Goal: Task Accomplishment & Management: Manage account settings

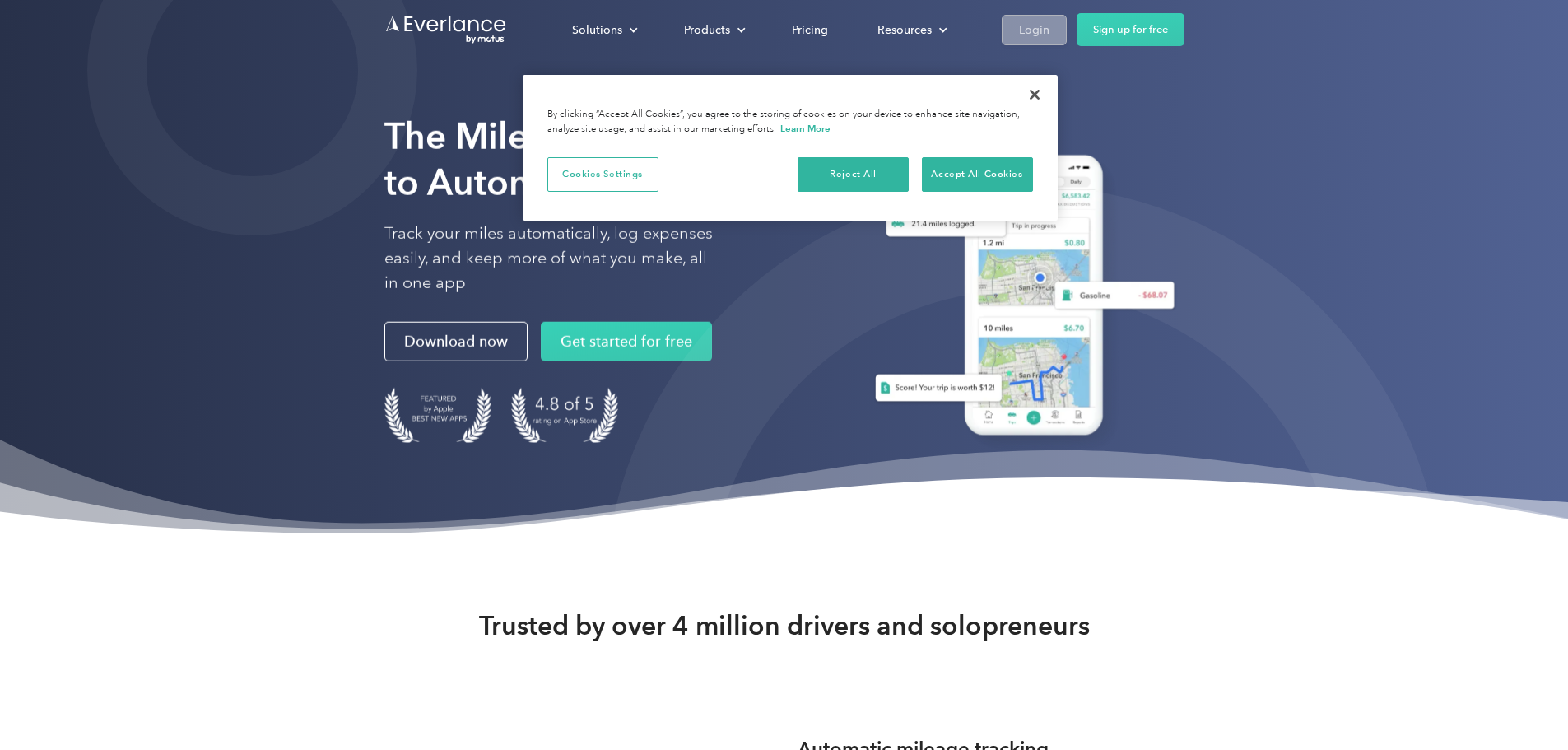
click at [1050, 22] on div "Login" at bounding box center [1034, 30] width 30 height 21
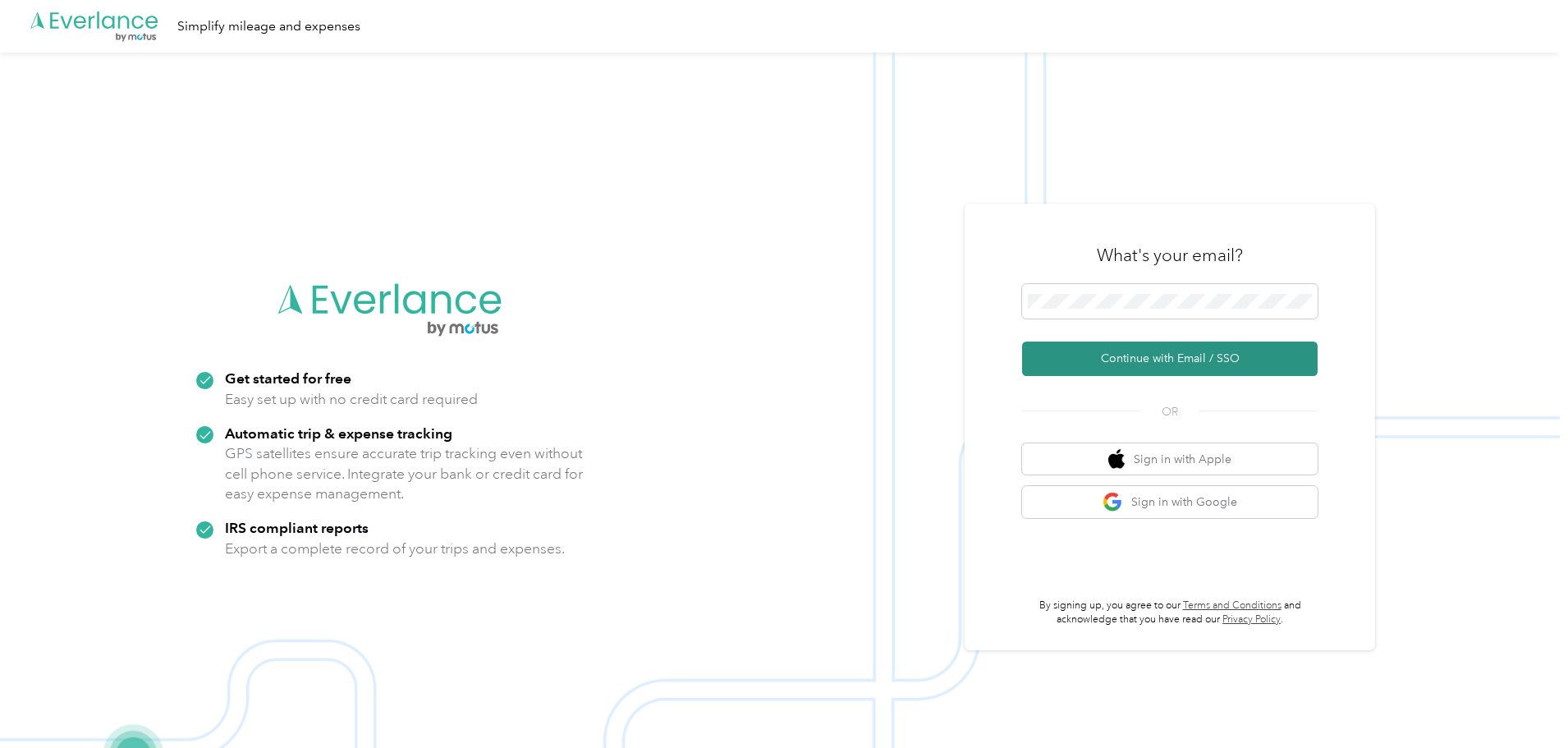
click at [1102, 351] on button "Continue with Email / SSO" at bounding box center [1169, 358] width 295 height 35
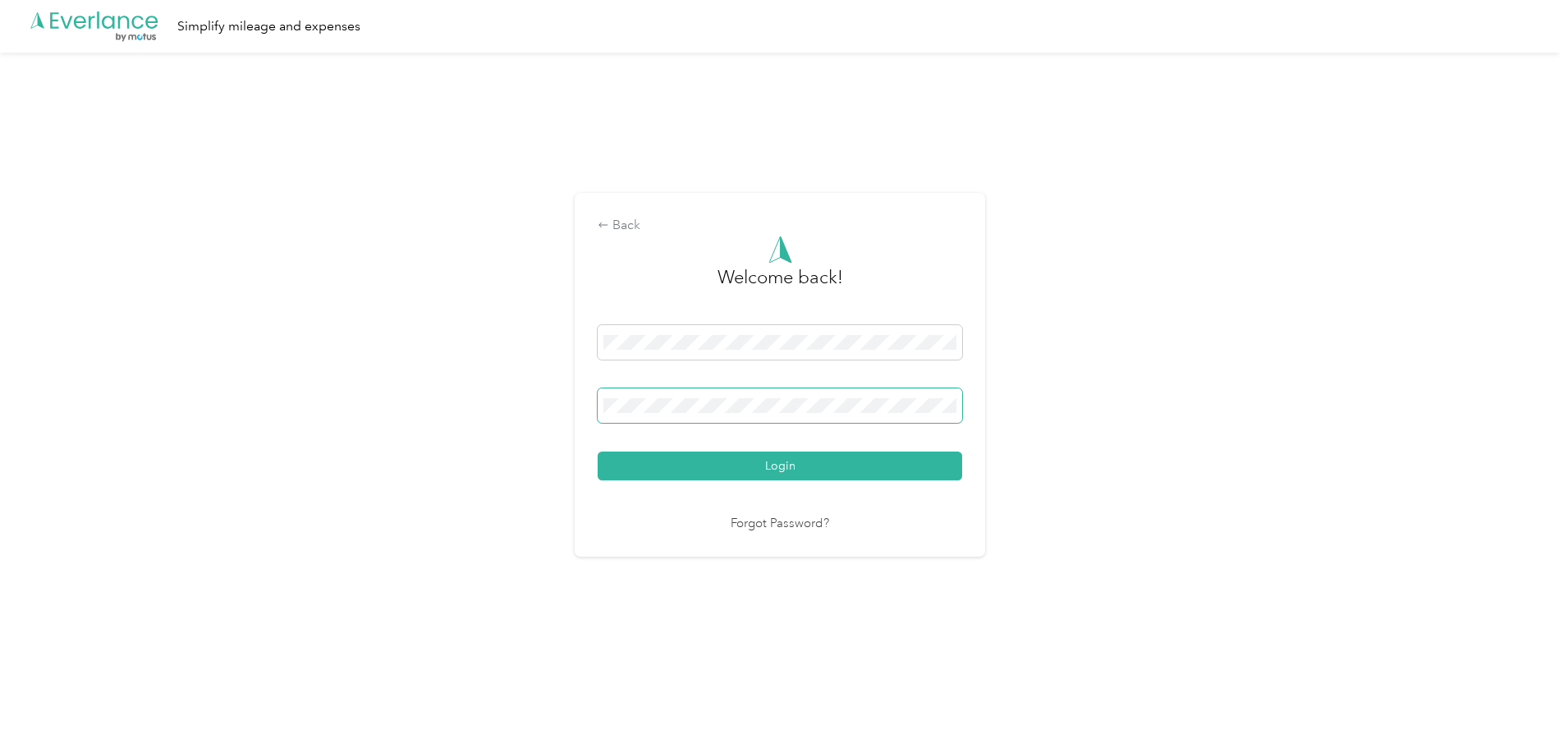
click at [597, 452] on button "Login" at bounding box center [779, 466] width 364 height 29
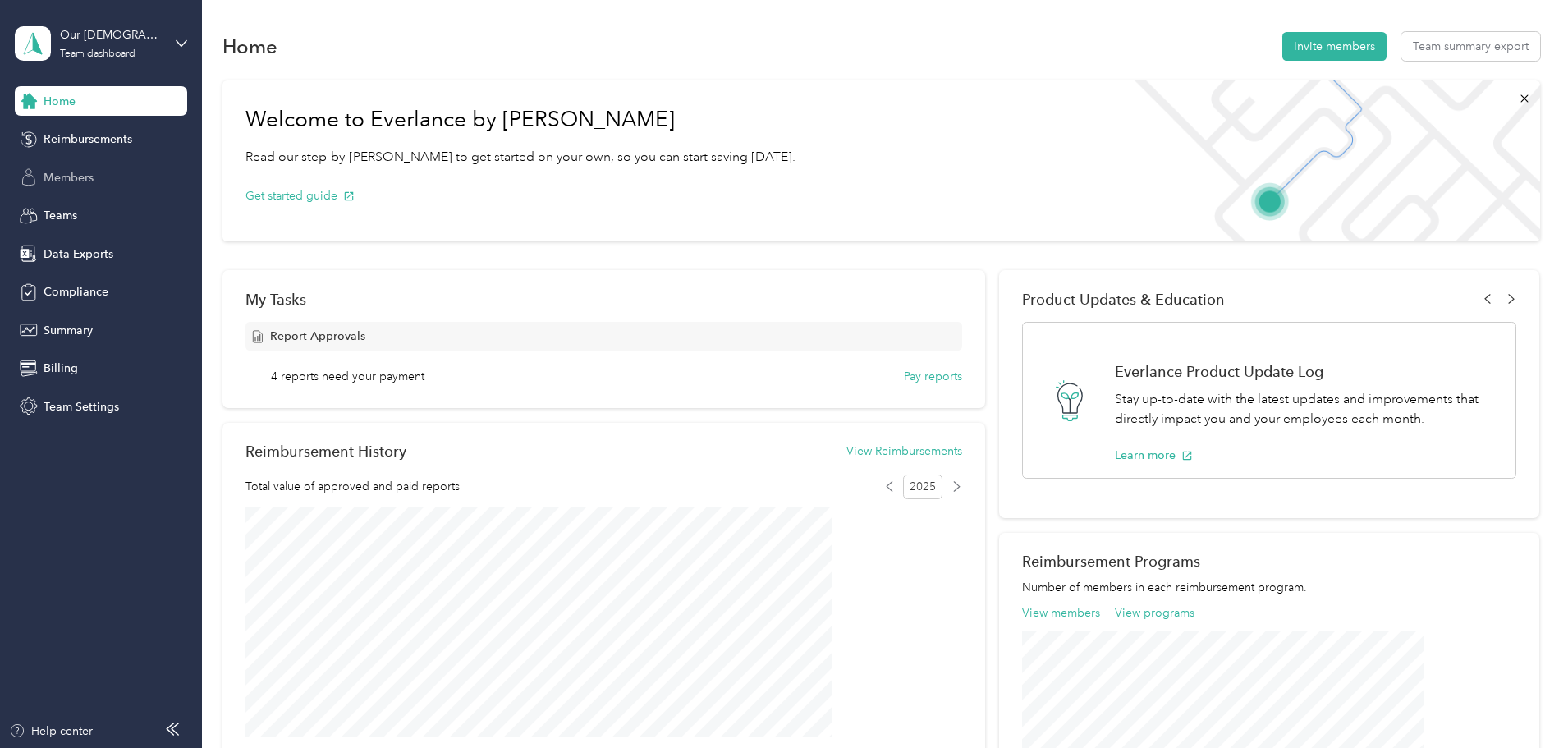
click at [76, 179] on span "Members" at bounding box center [68, 178] width 50 height 17
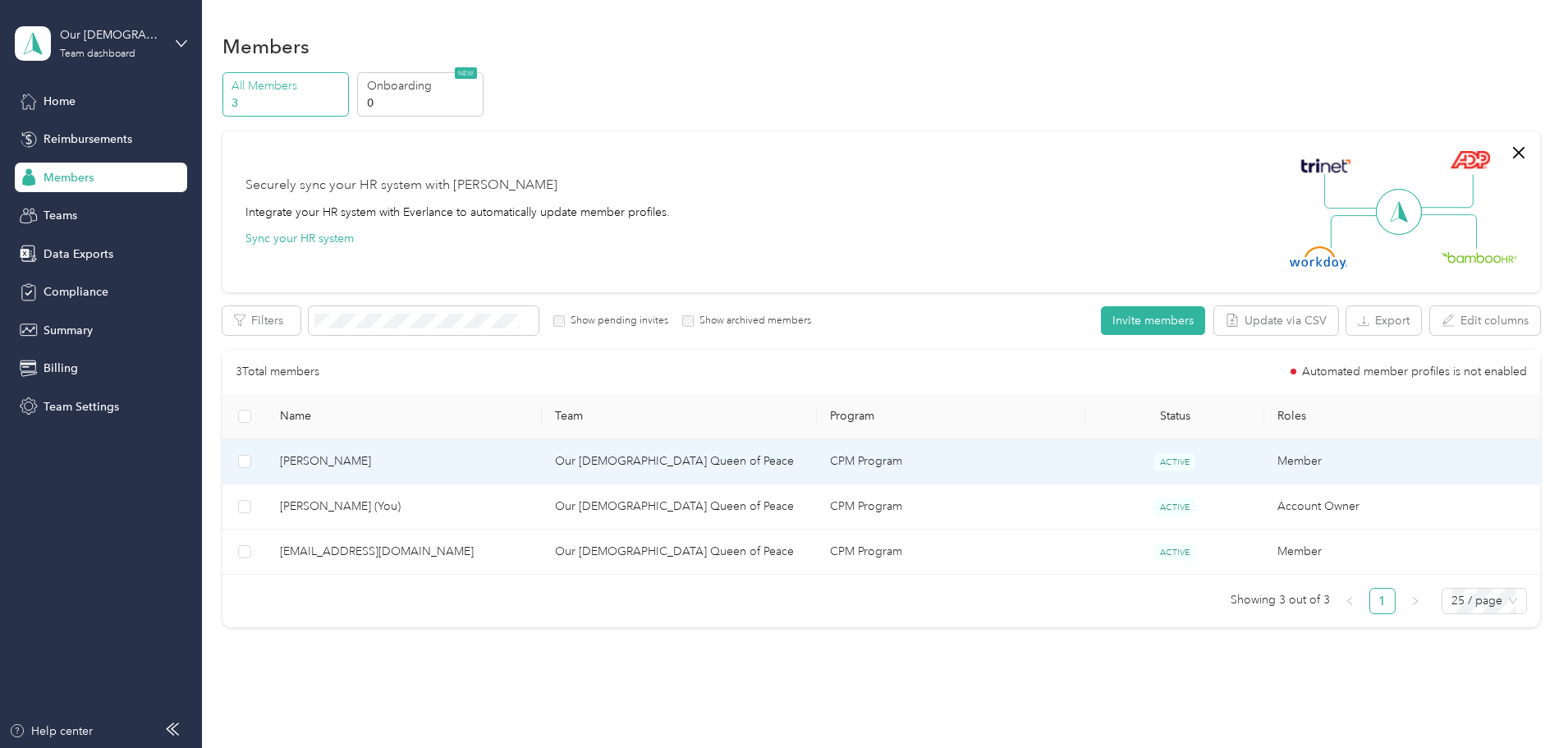
click at [416, 456] on span "Jacob Ramos" at bounding box center [404, 461] width 248 height 18
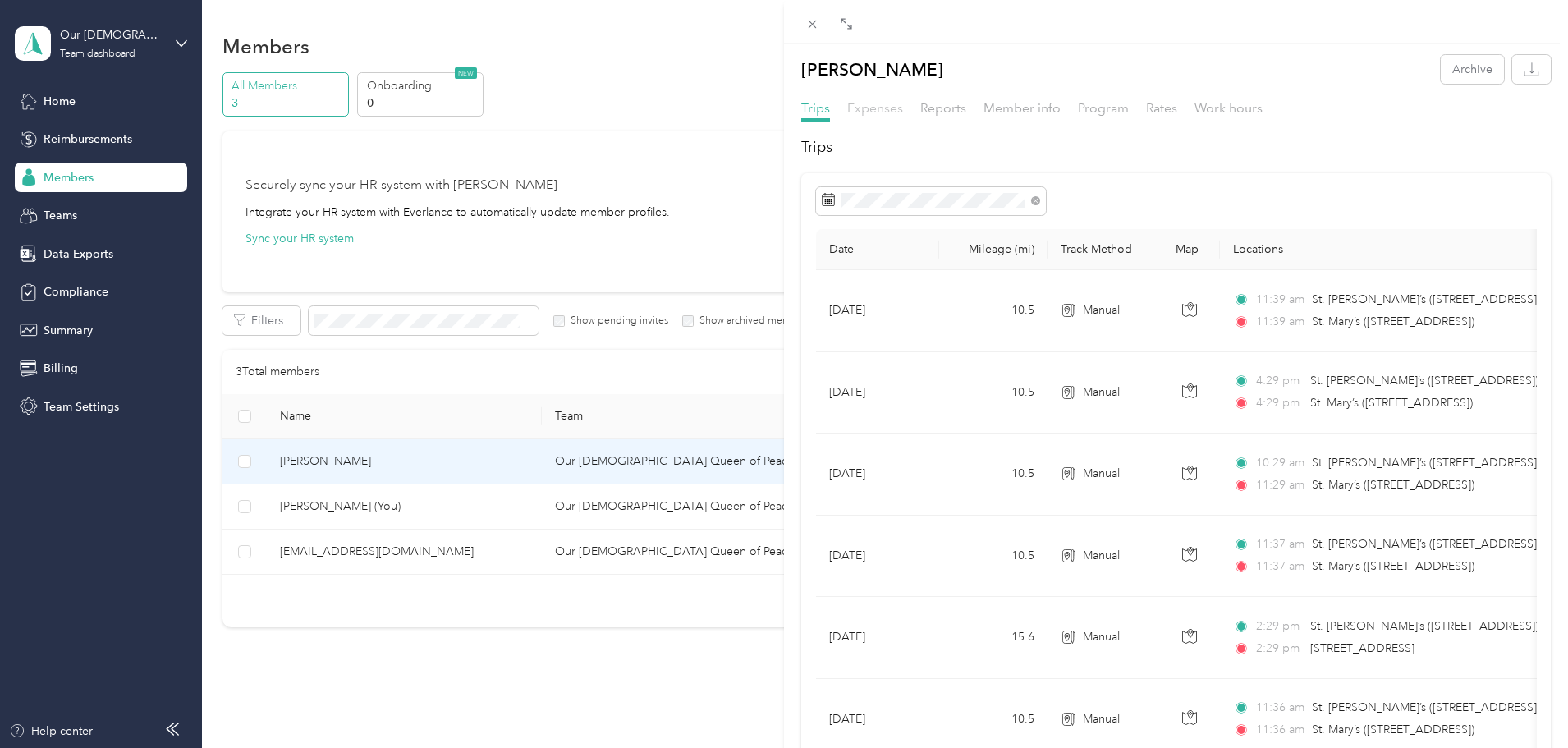
click at [872, 111] on span "Expenses" at bounding box center [874, 107] width 55 height 16
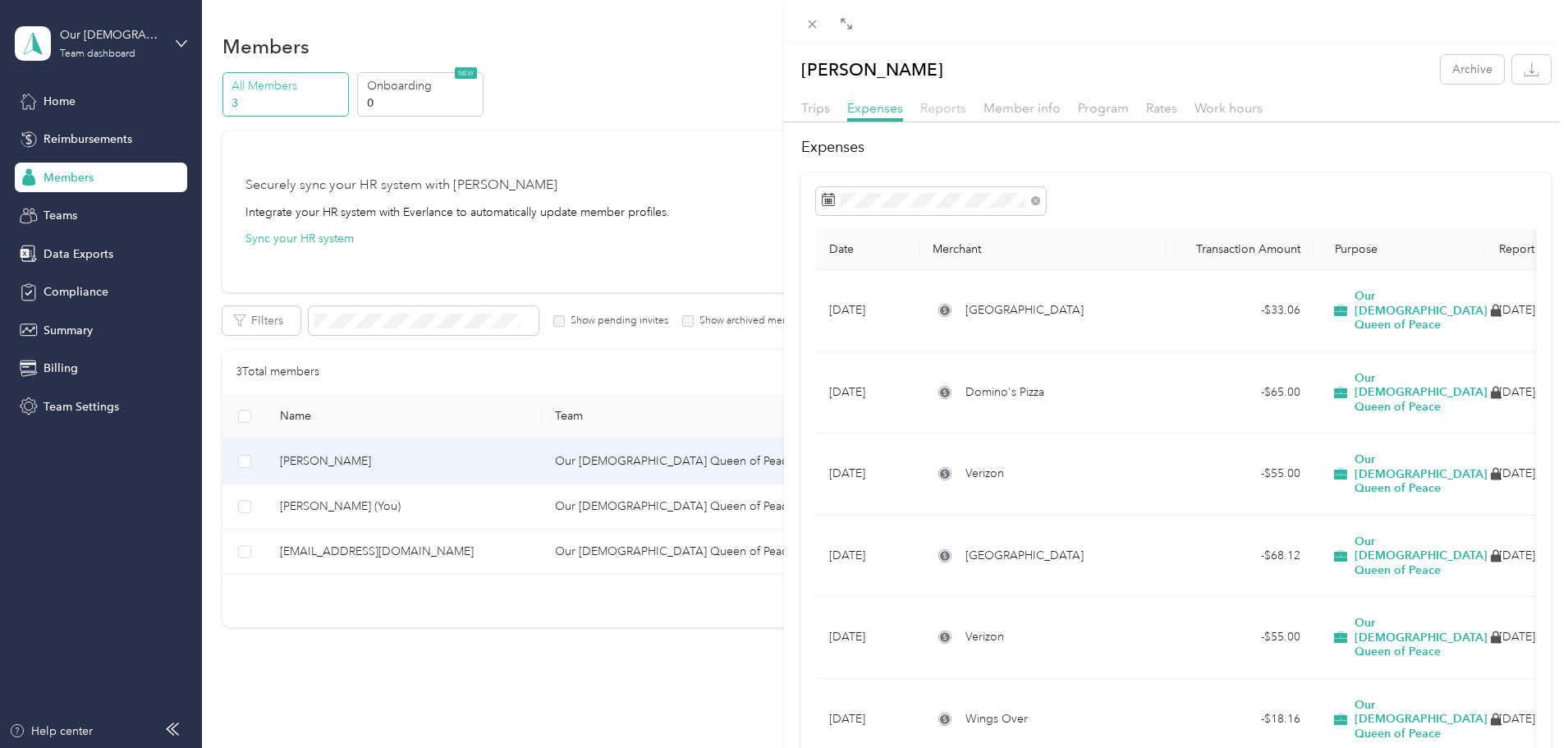
click at [951, 106] on span "Reports" at bounding box center [942, 107] width 46 height 16
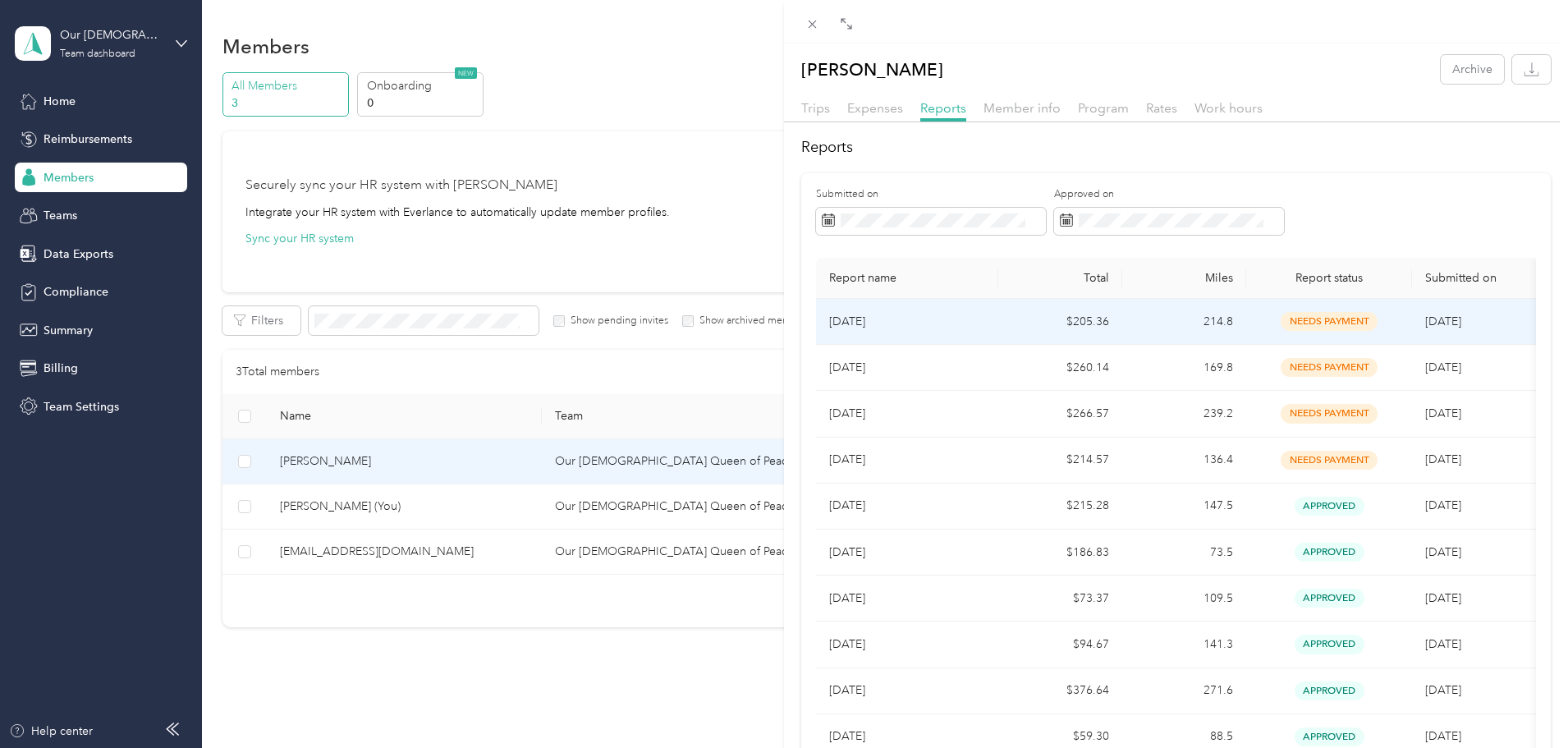
drag, startPoint x: 1327, startPoint y: 321, endPoint x: 862, endPoint y: 328, distance: 465.1
click at [862, 328] on p "Jun 2025" at bounding box center [907, 321] width 156 height 18
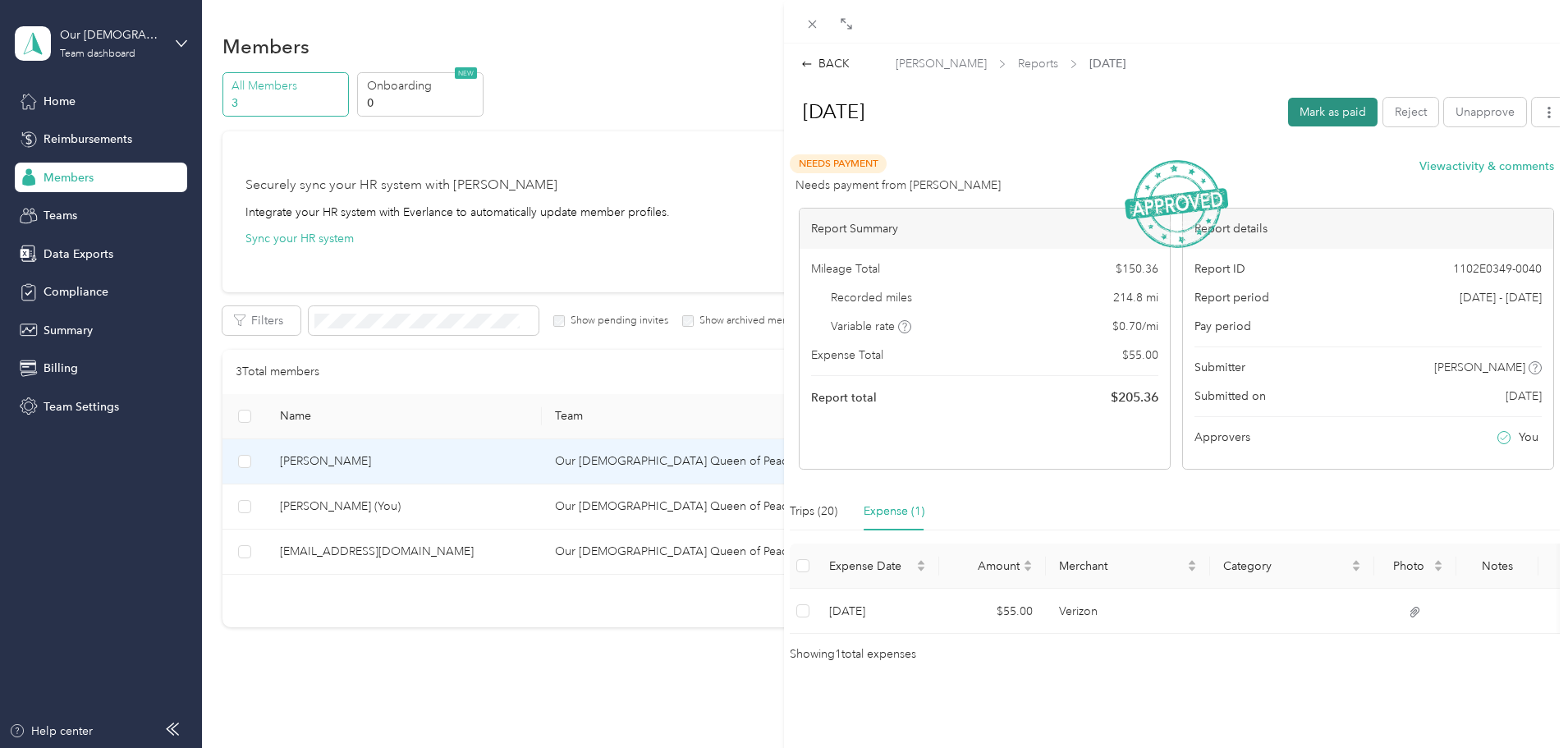
click at [1298, 111] on button "Mark as paid" at bounding box center [1332, 112] width 89 height 29
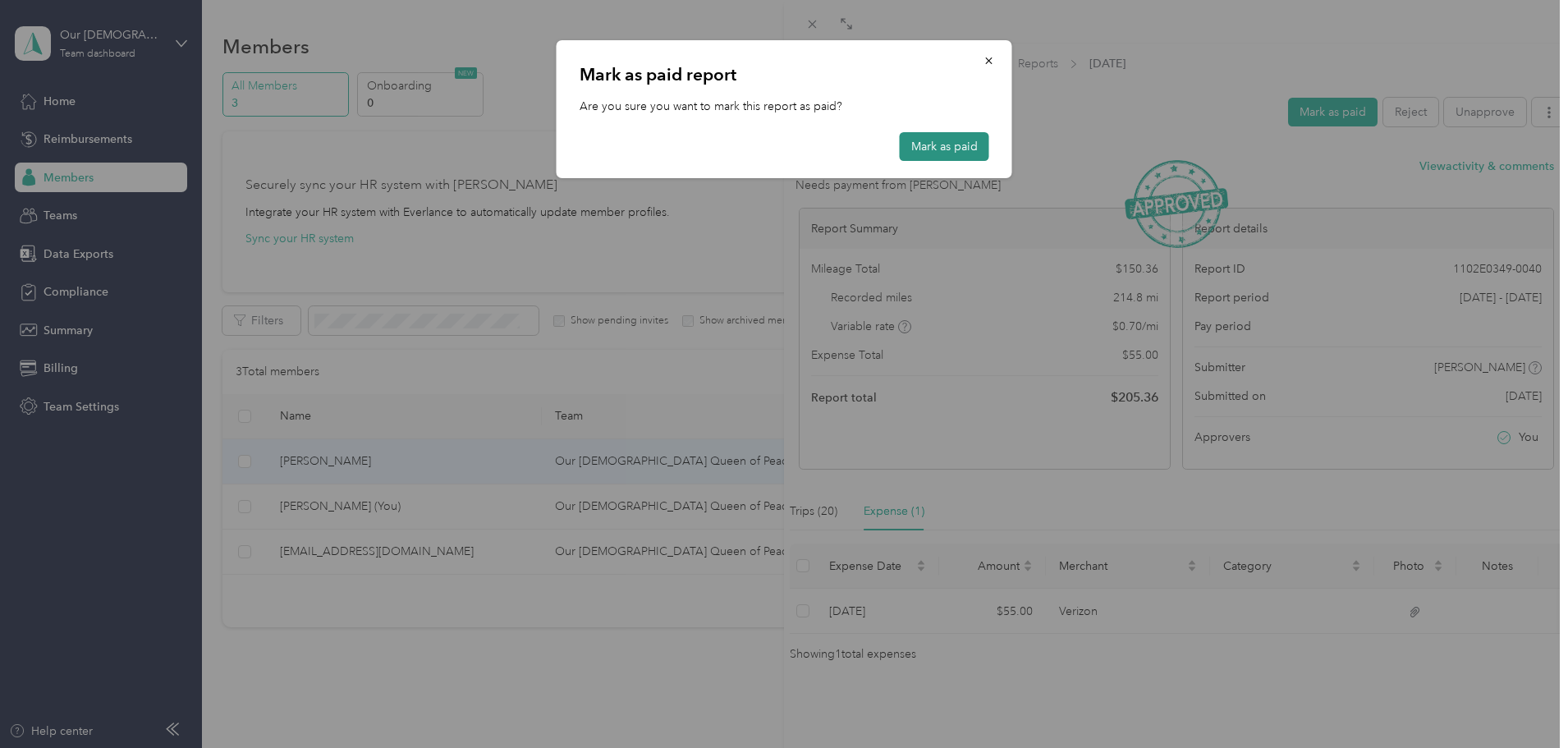
click at [929, 147] on button "Mark as paid" at bounding box center [943, 146] width 89 height 29
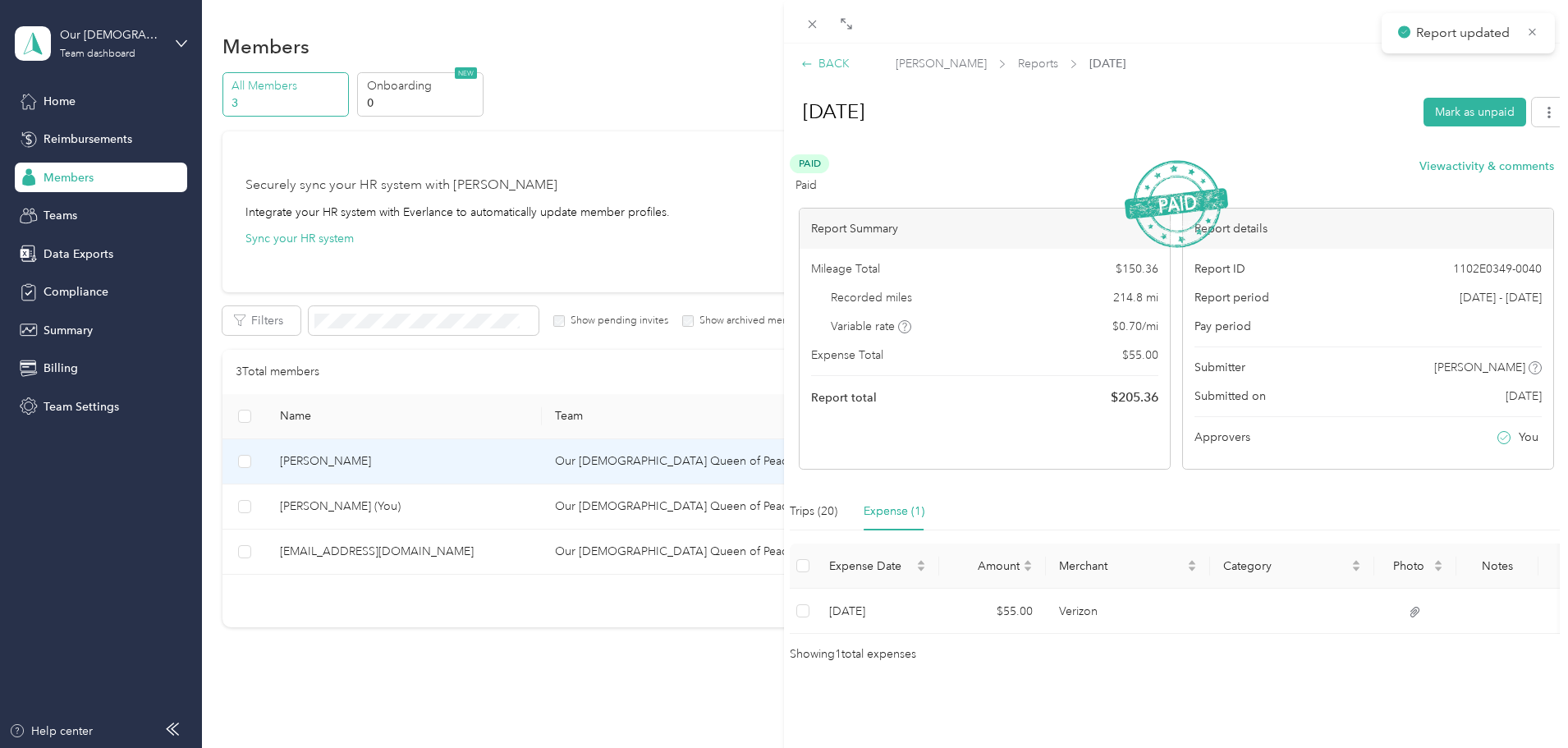
click at [803, 62] on icon at bounding box center [807, 64] width 11 height 11
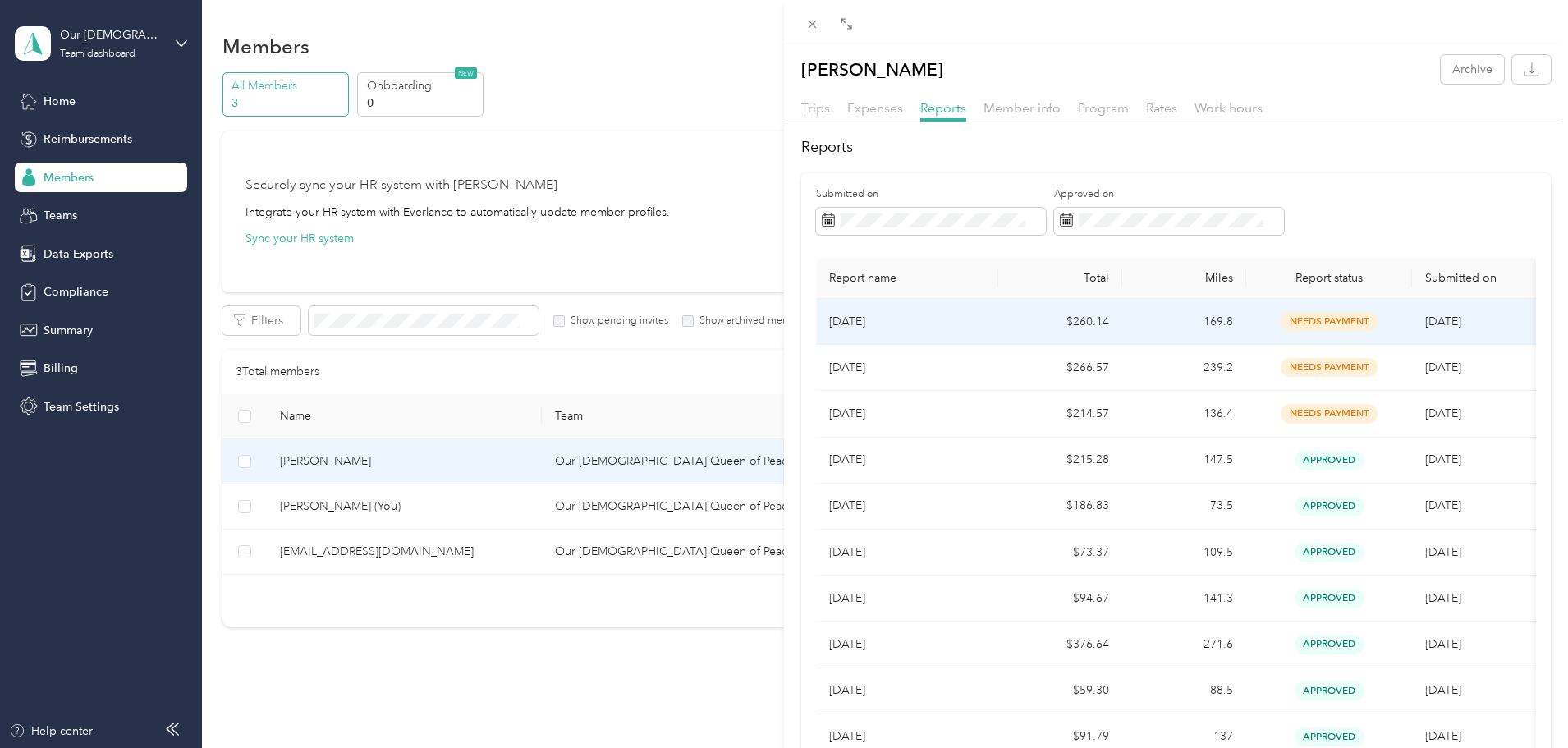
click at [1321, 326] on span "needs payment" at bounding box center [1328, 322] width 97 height 19
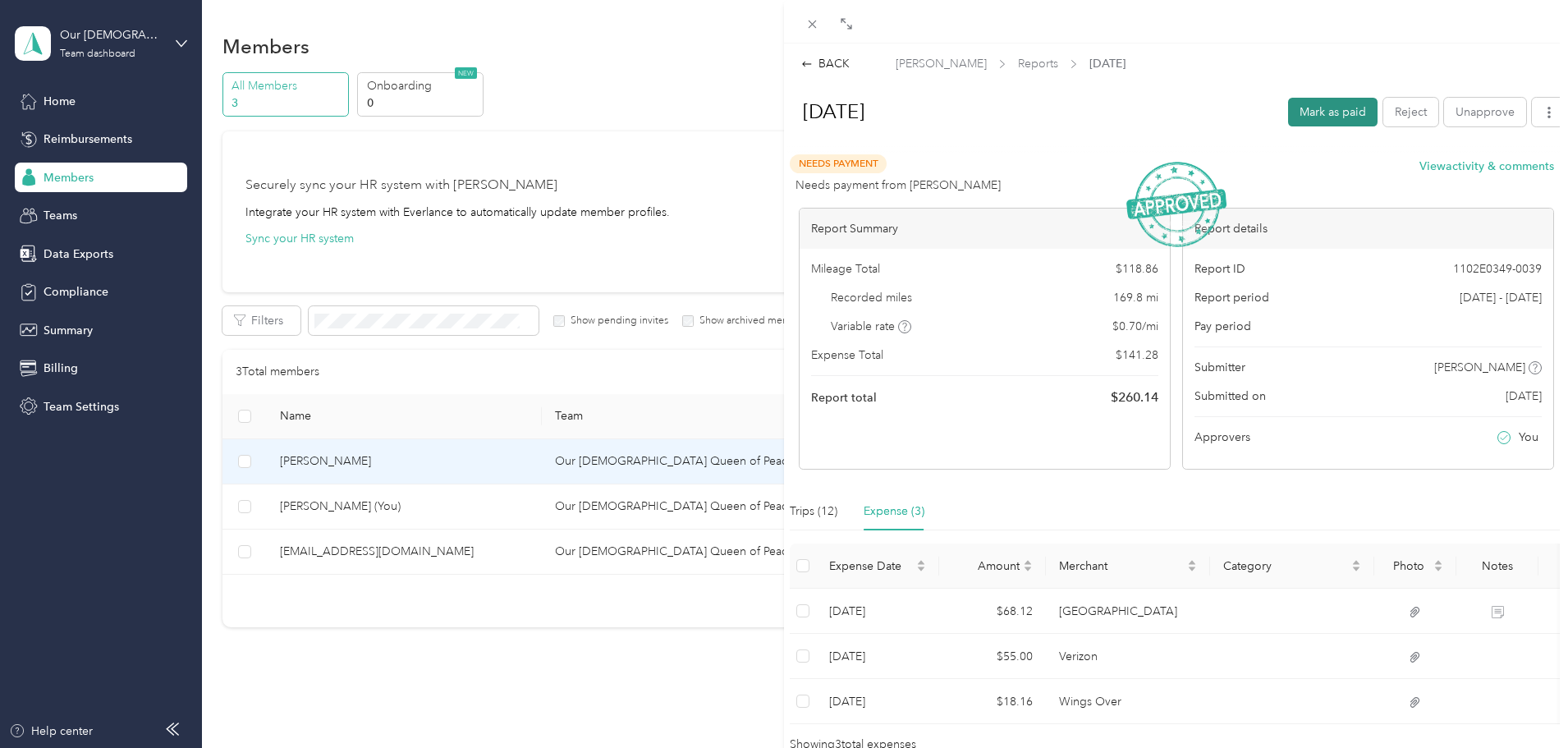
click at [1291, 107] on button "Mark as paid" at bounding box center [1332, 112] width 89 height 29
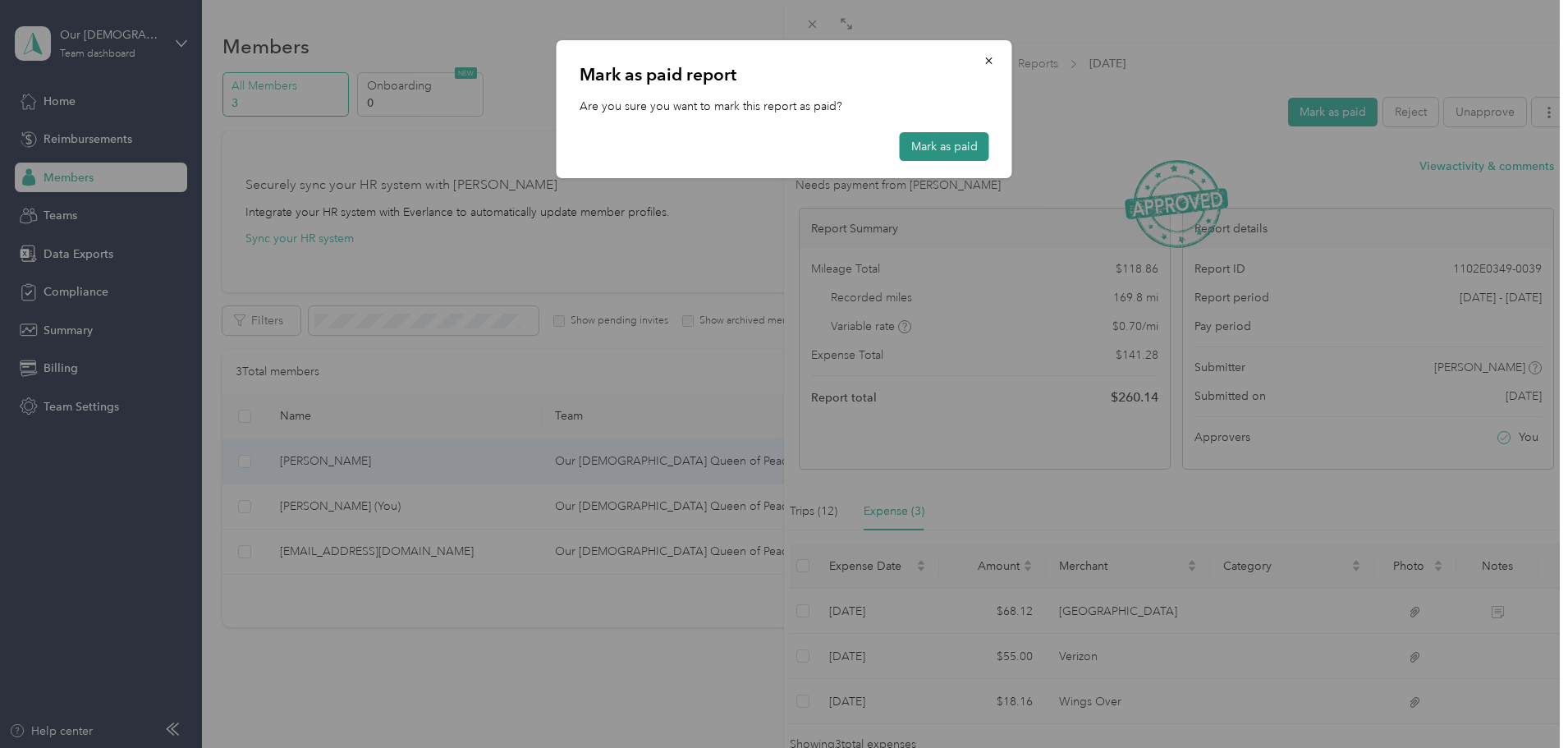
click at [925, 148] on button "Mark as paid" at bounding box center [943, 146] width 89 height 29
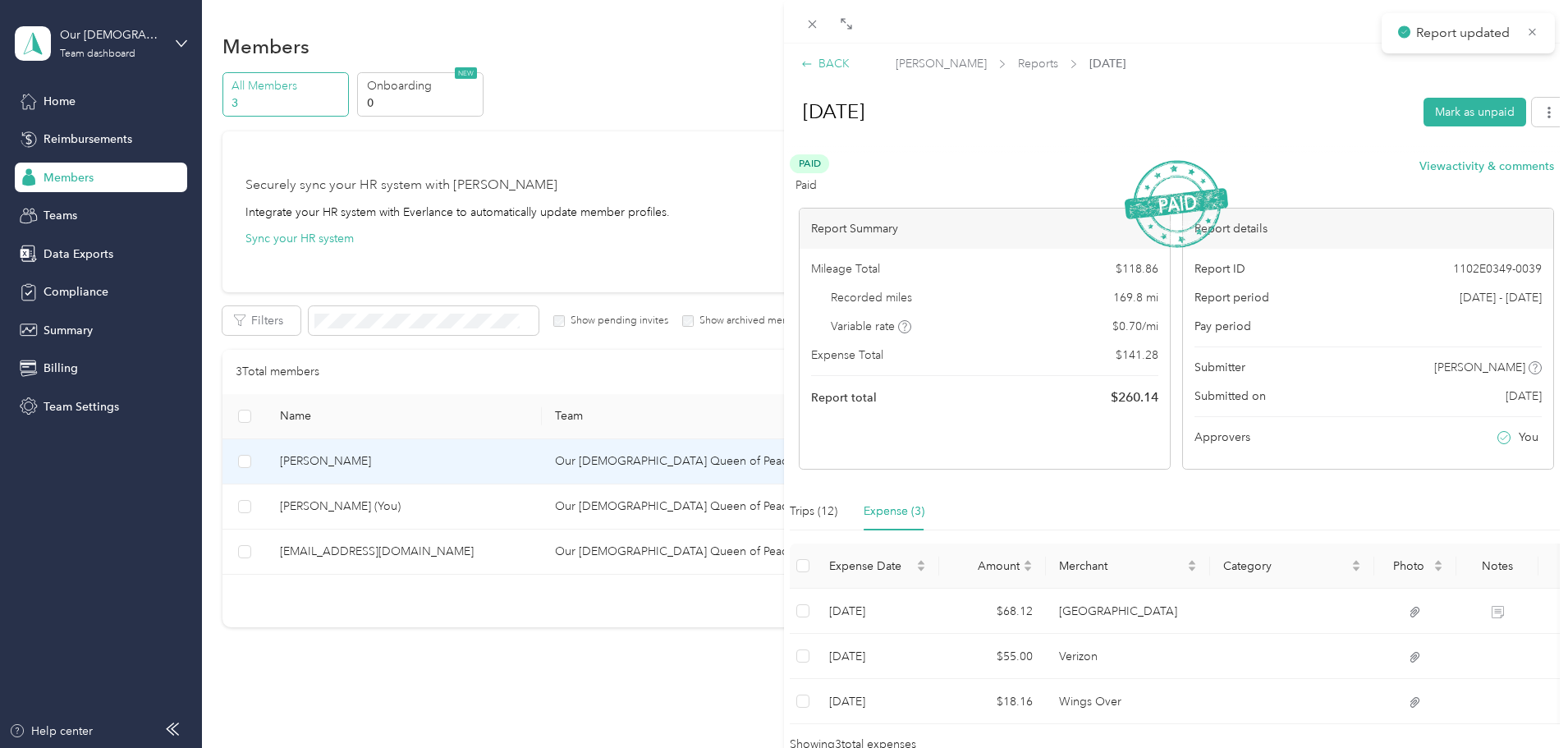
click at [806, 63] on icon at bounding box center [807, 64] width 11 height 11
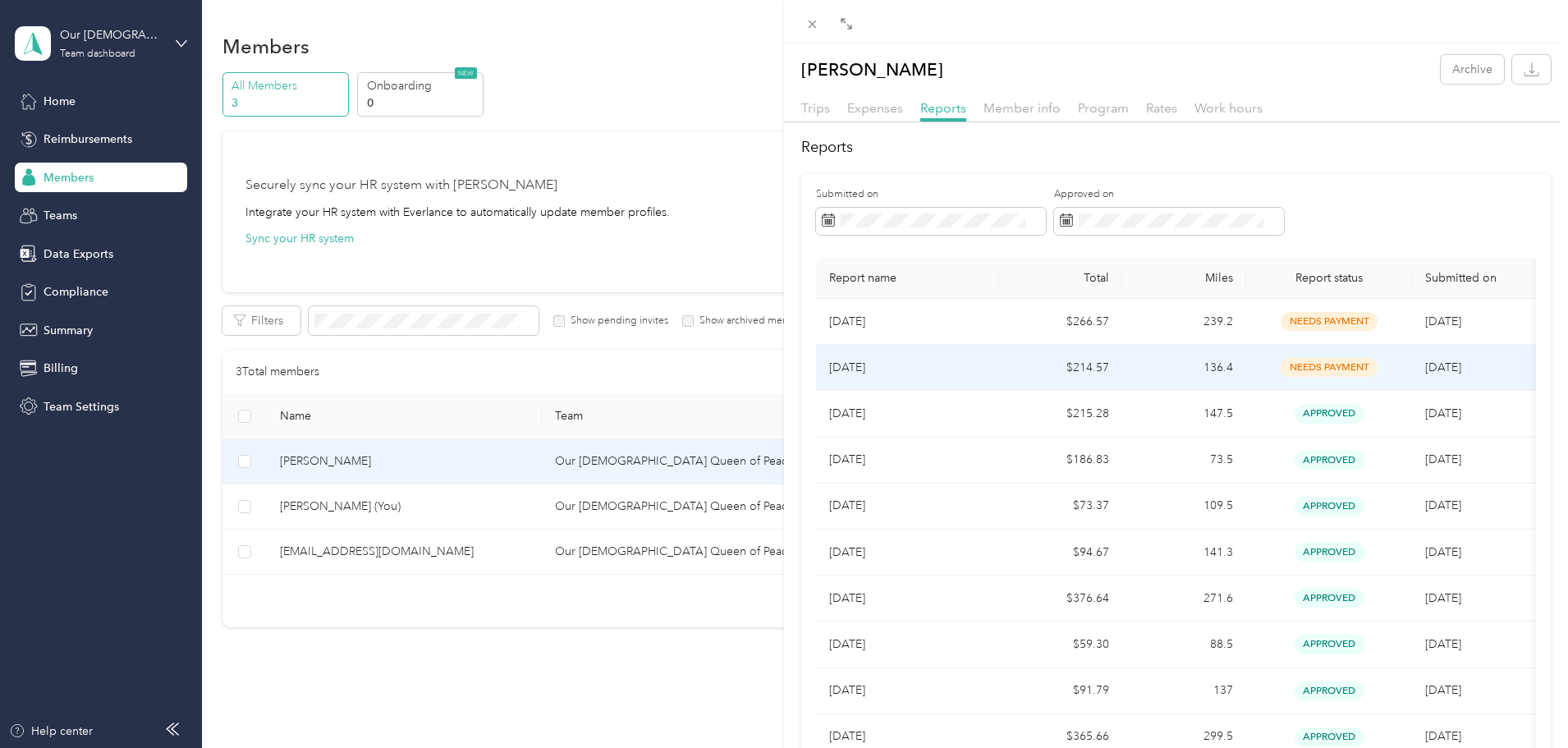
click at [1318, 364] on span "needs payment" at bounding box center [1328, 367] width 97 height 19
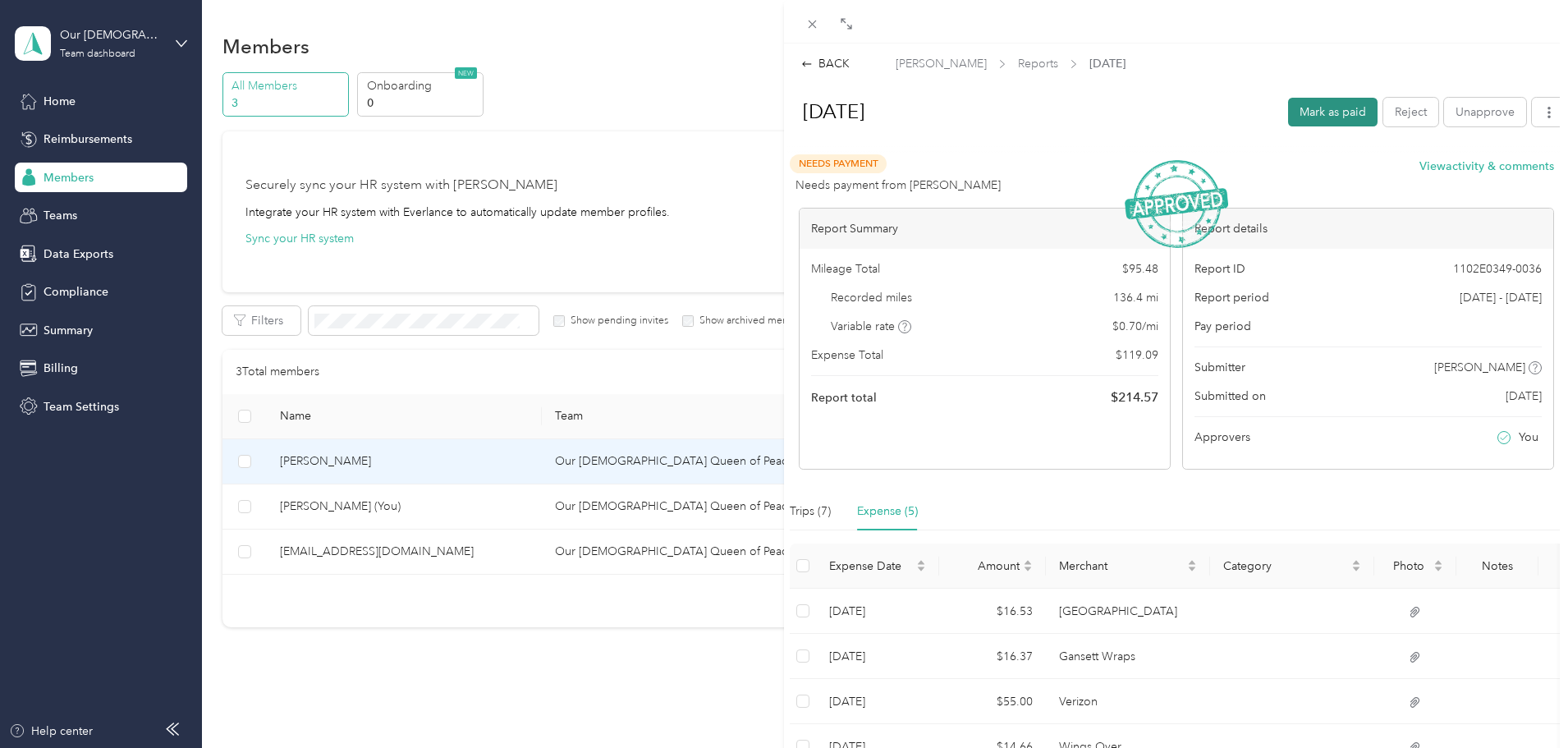
click at [1322, 106] on button "Mark as paid" at bounding box center [1332, 112] width 89 height 29
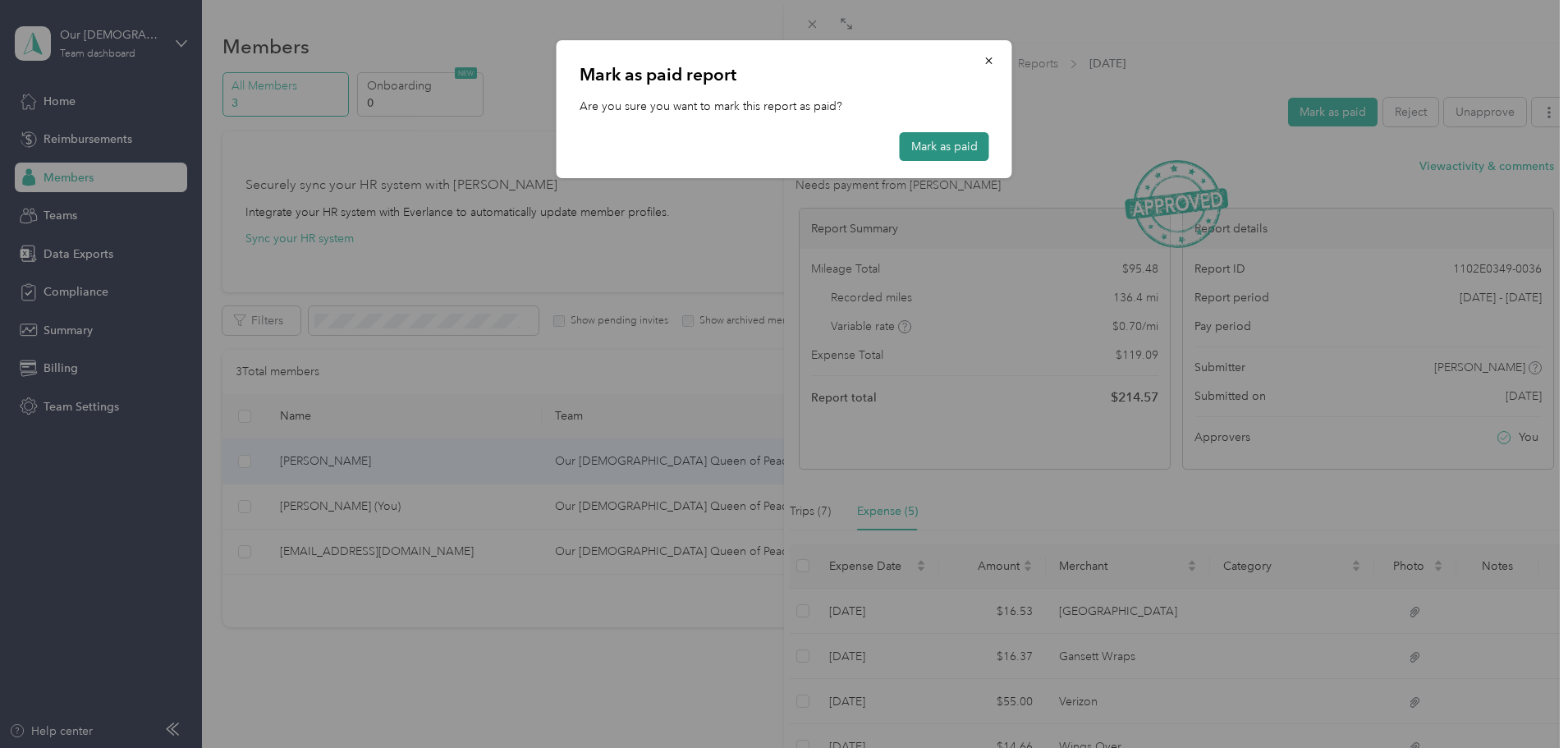
click at [943, 147] on button "Mark as paid" at bounding box center [943, 146] width 89 height 29
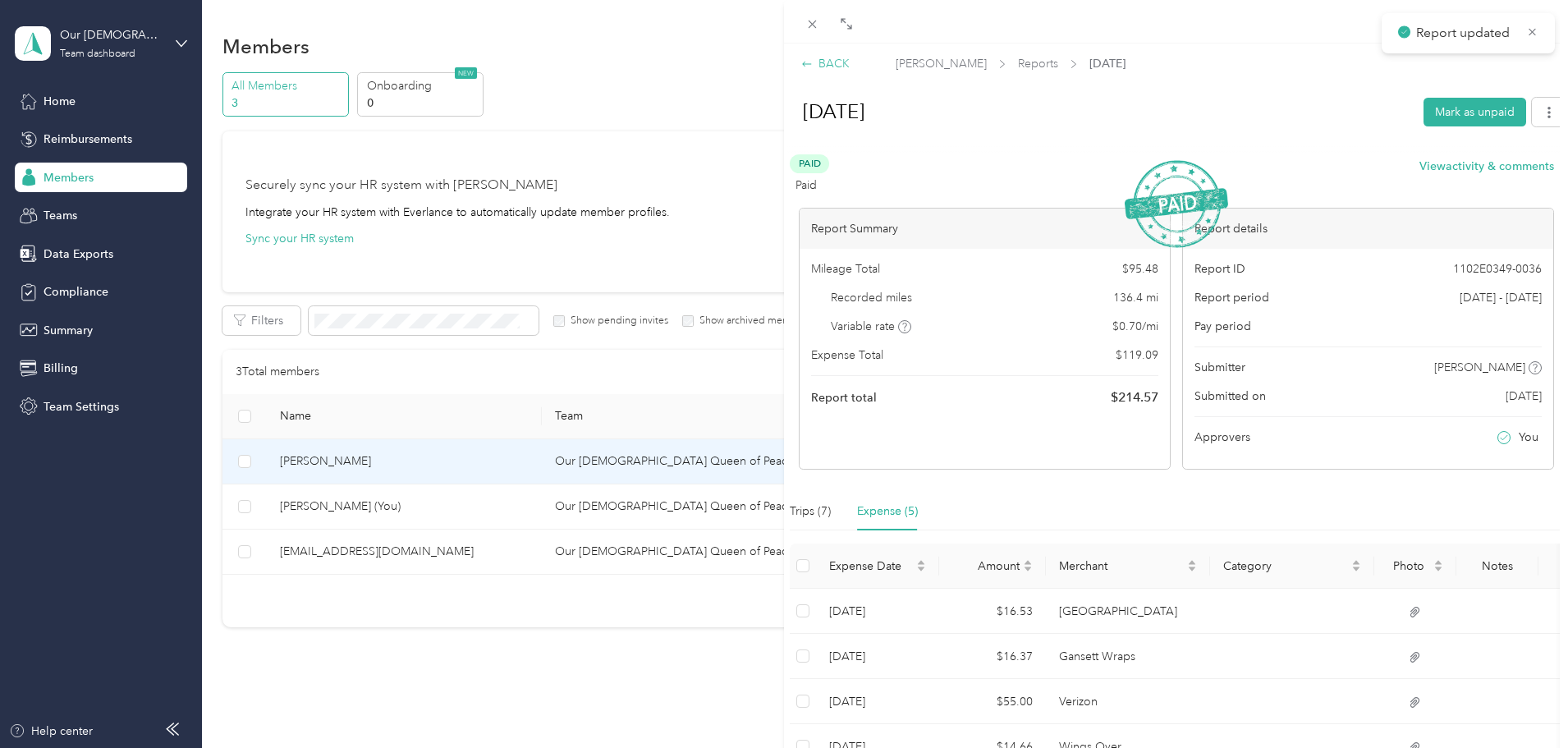
click at [808, 62] on icon at bounding box center [807, 64] width 11 height 11
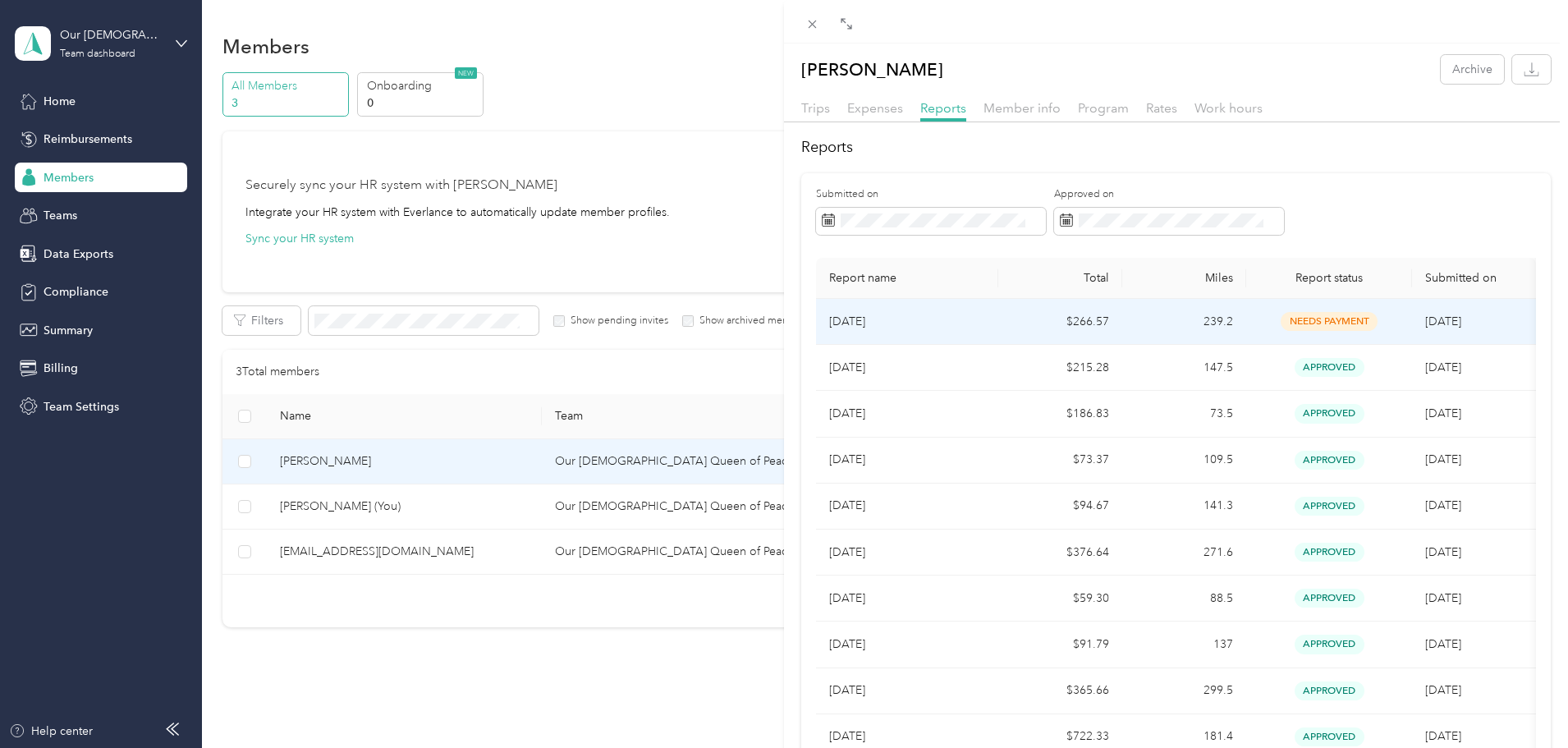
click at [1297, 321] on span "needs payment" at bounding box center [1328, 322] width 97 height 19
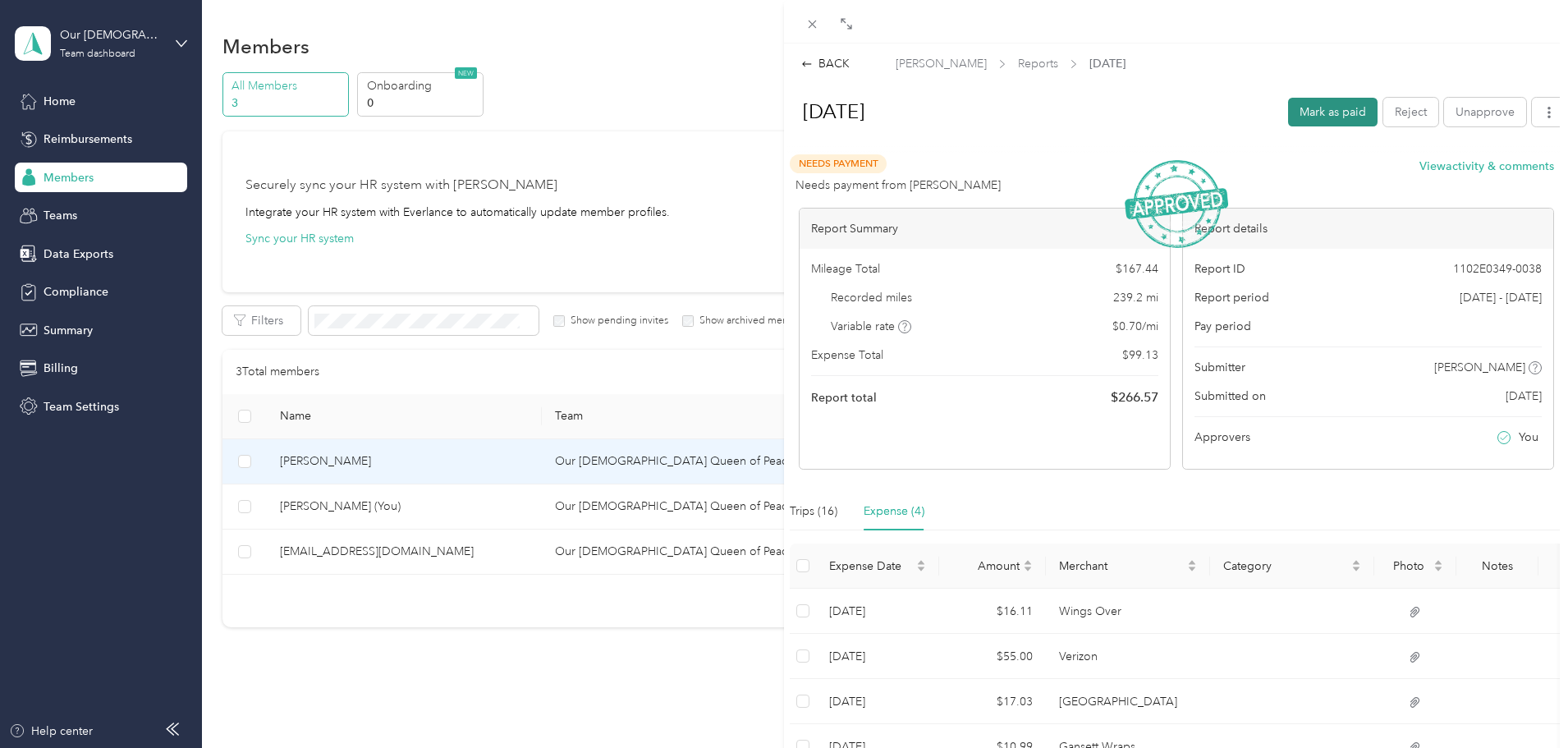
click at [1298, 111] on button "Mark as paid" at bounding box center [1332, 112] width 89 height 29
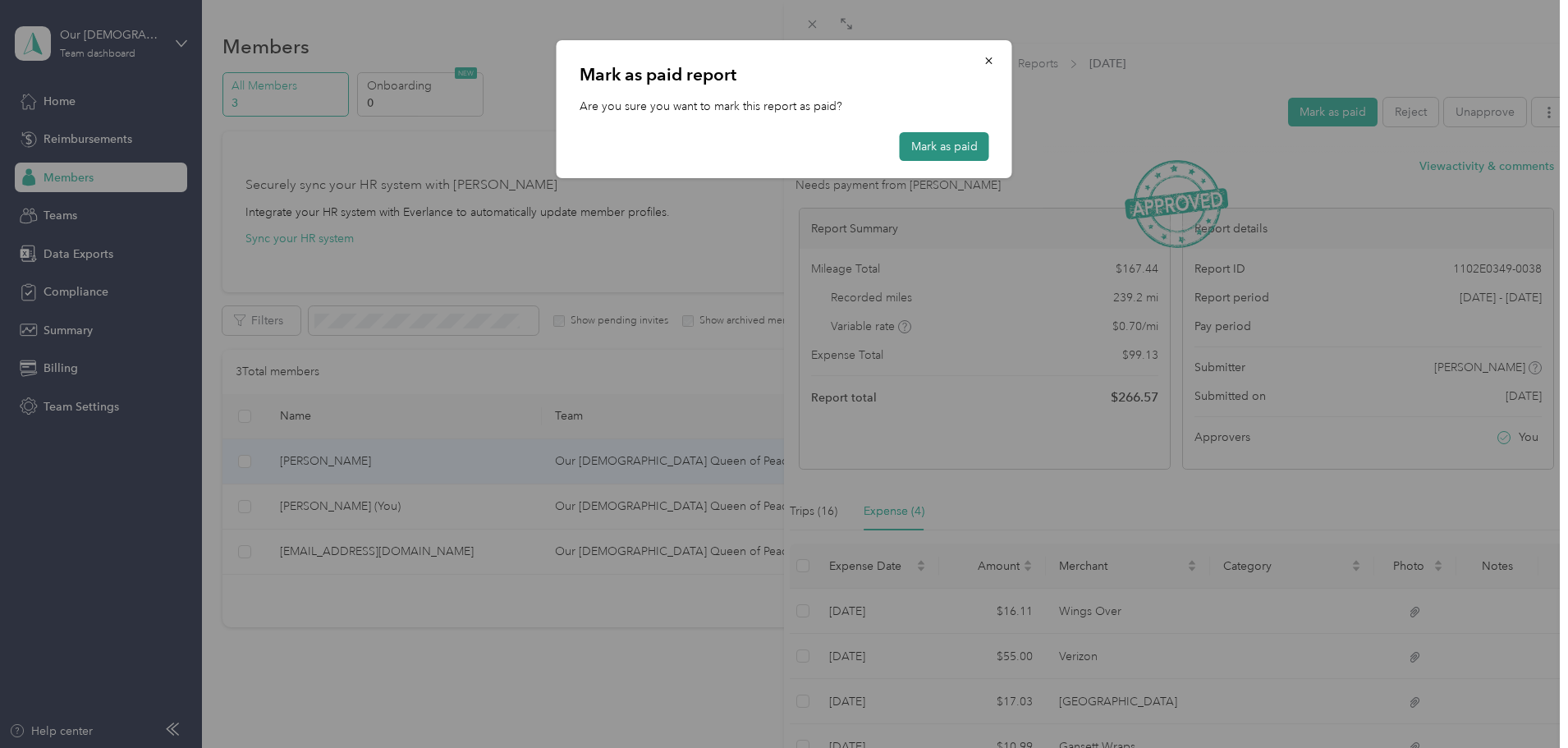
click at [930, 153] on button "Mark as paid" at bounding box center [943, 146] width 89 height 29
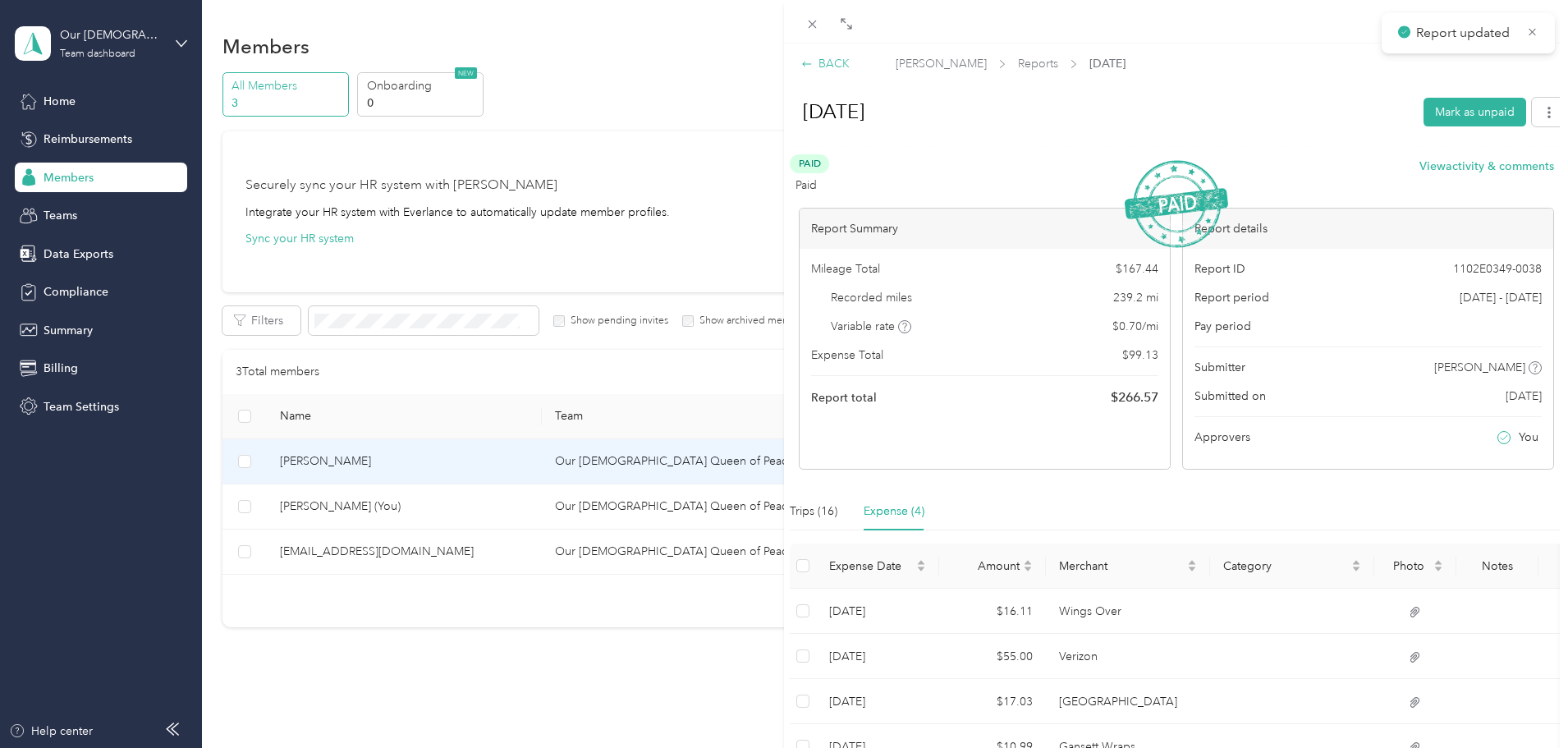
click at [817, 61] on div "BACK" at bounding box center [825, 63] width 48 height 17
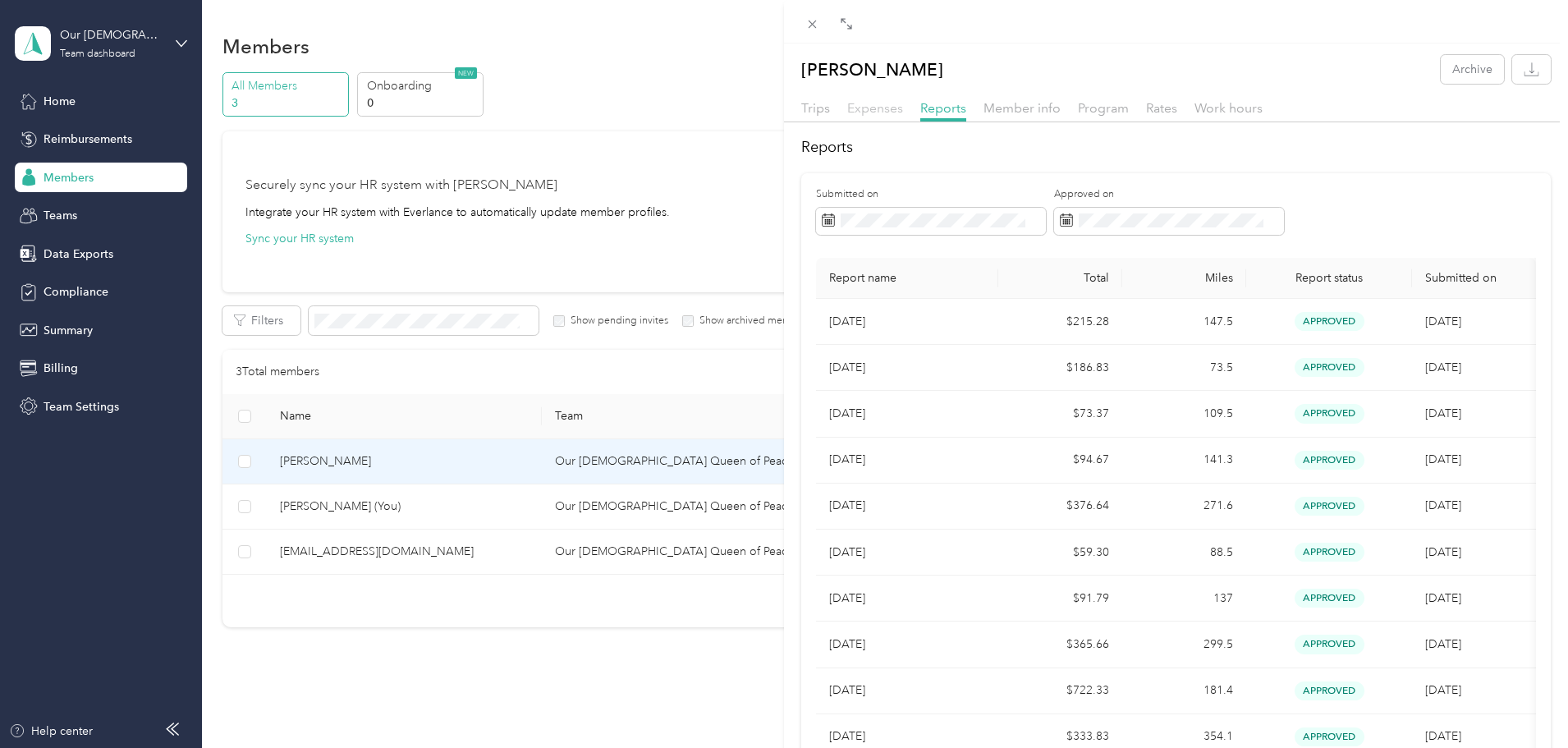
click at [870, 107] on span "Expenses" at bounding box center [874, 107] width 55 height 16
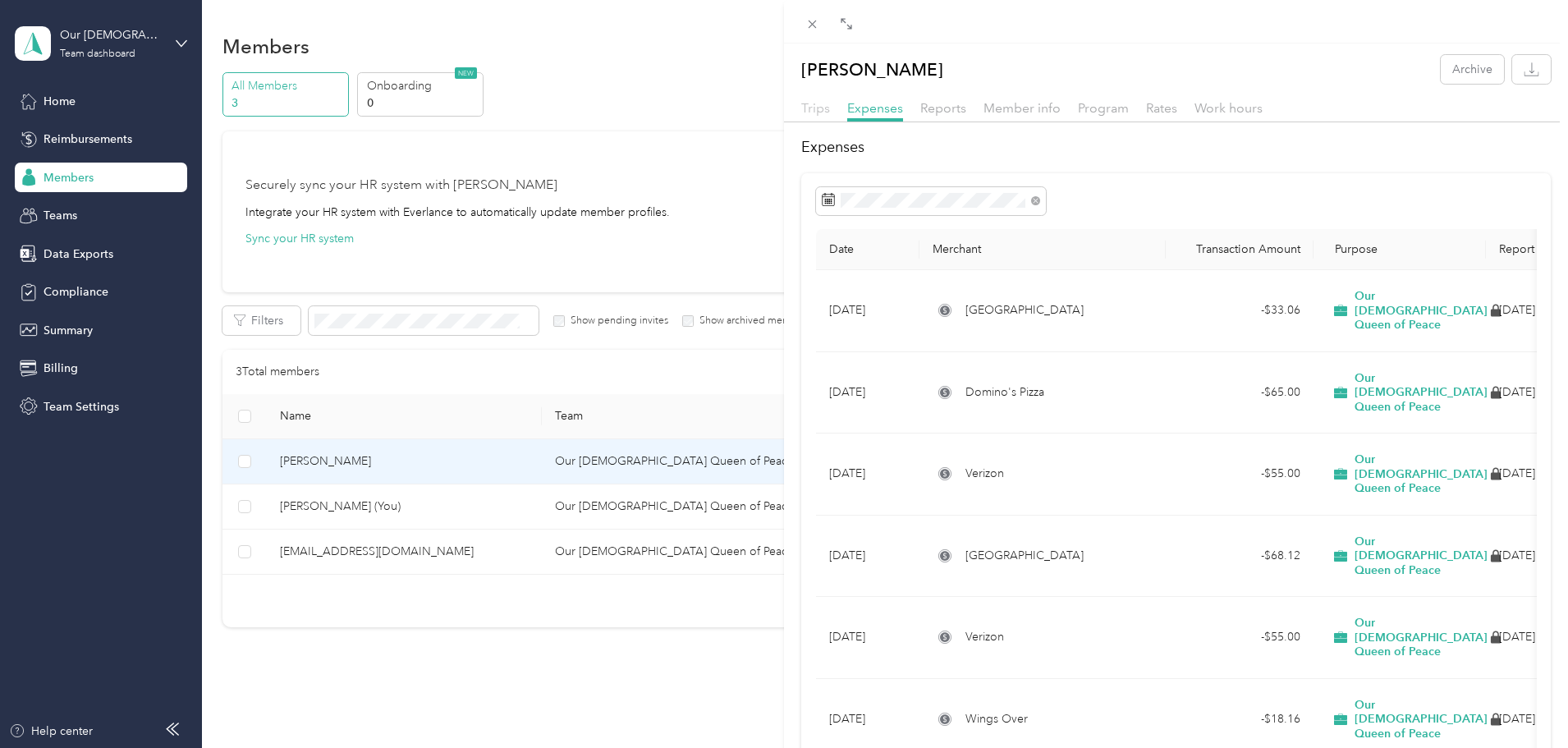
click at [804, 111] on span "Trips" at bounding box center [816, 107] width 29 height 16
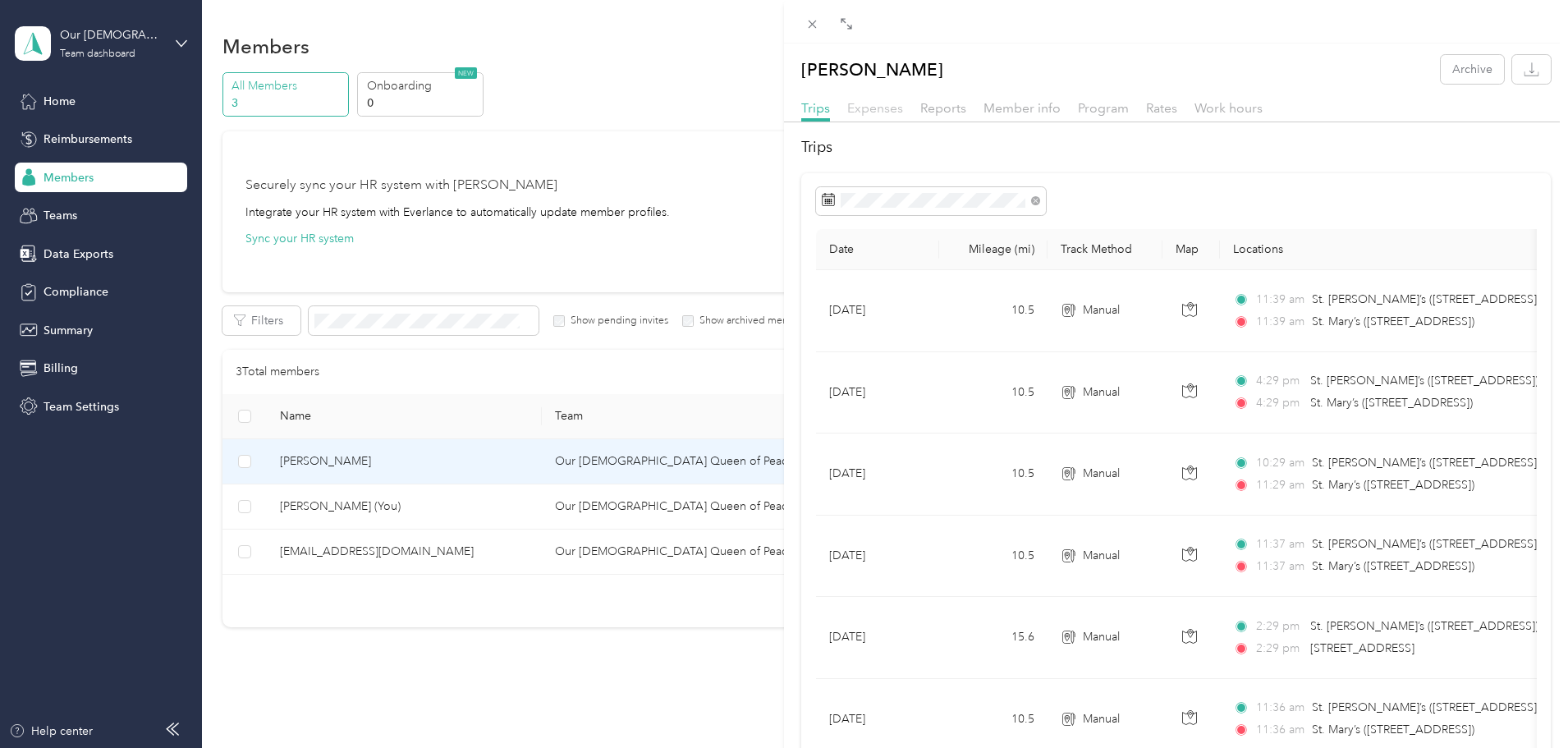
click at [867, 115] on span "Expenses" at bounding box center [874, 107] width 55 height 16
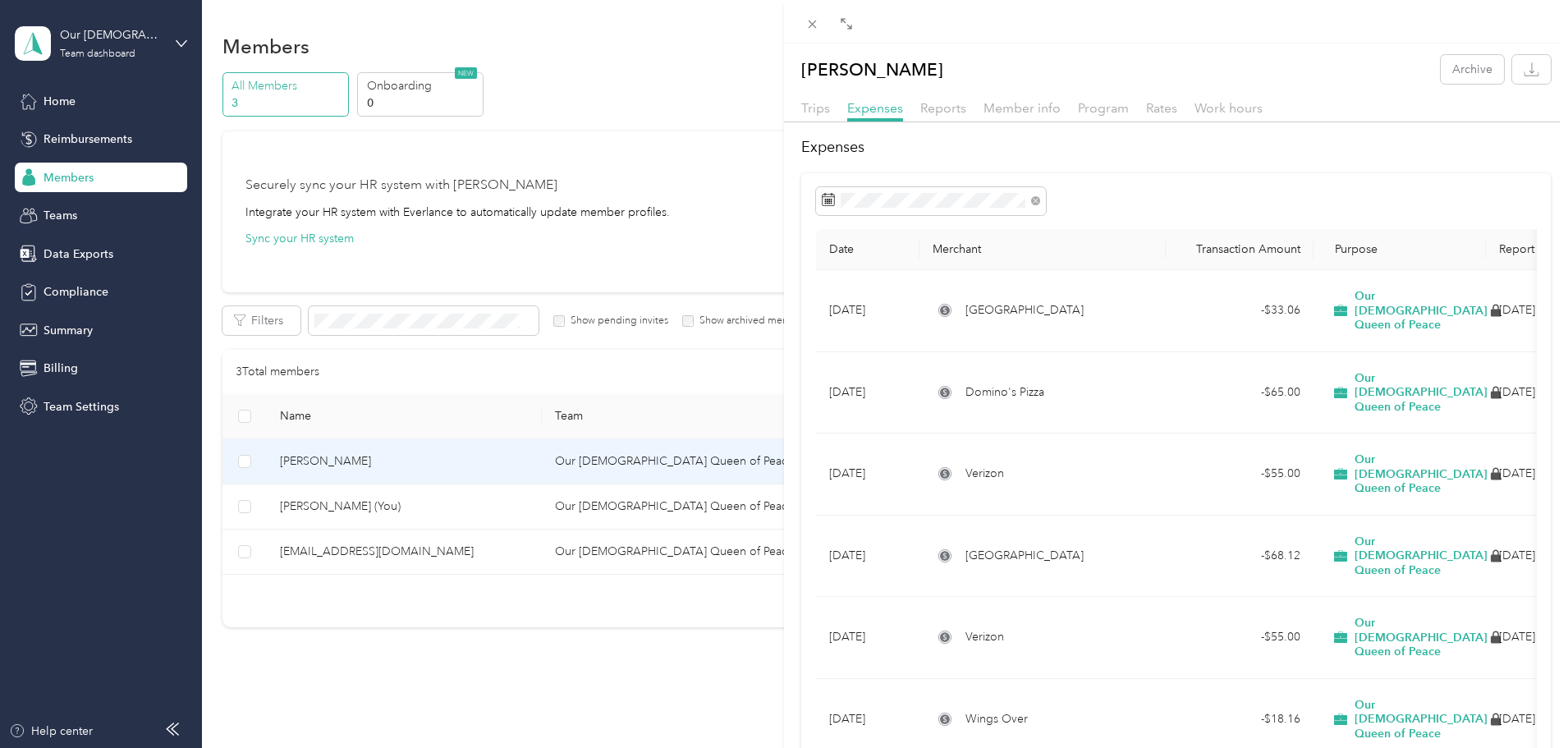
click at [951, 116] on div "Reports" at bounding box center [942, 109] width 46 height 21
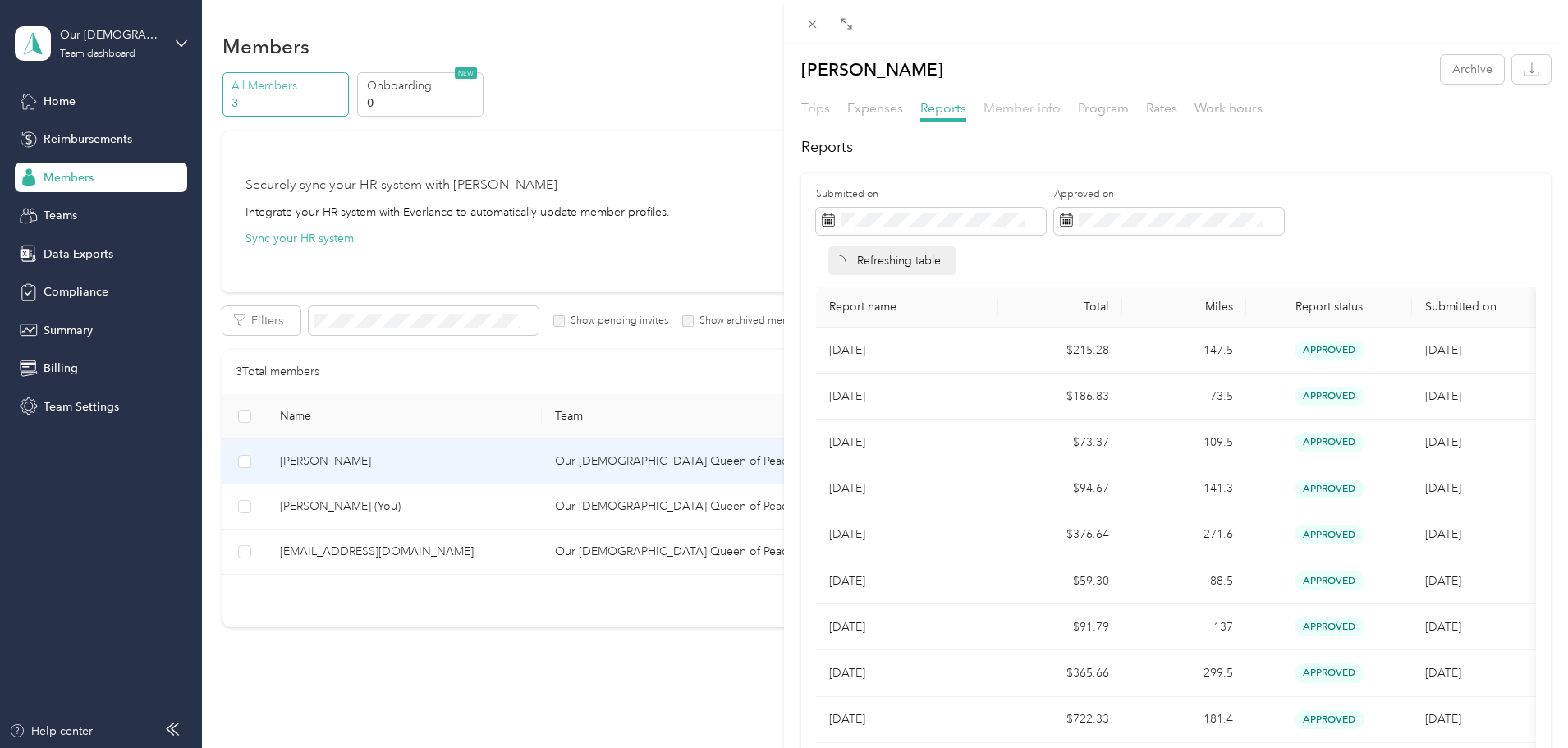
click at [1023, 108] on span "Member info" at bounding box center [1022, 107] width 77 height 16
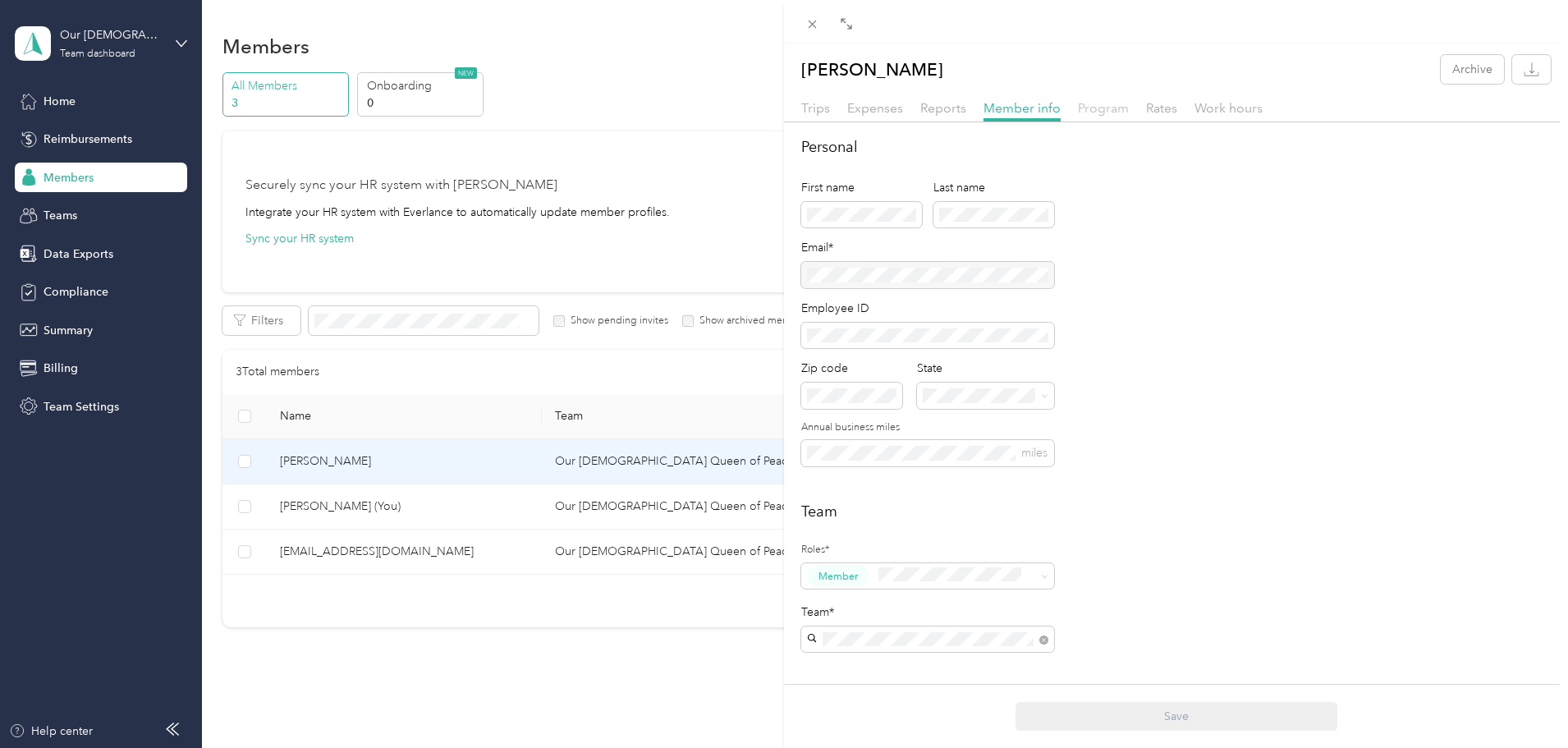
click at [1106, 113] on span "Program" at bounding box center [1103, 107] width 51 height 16
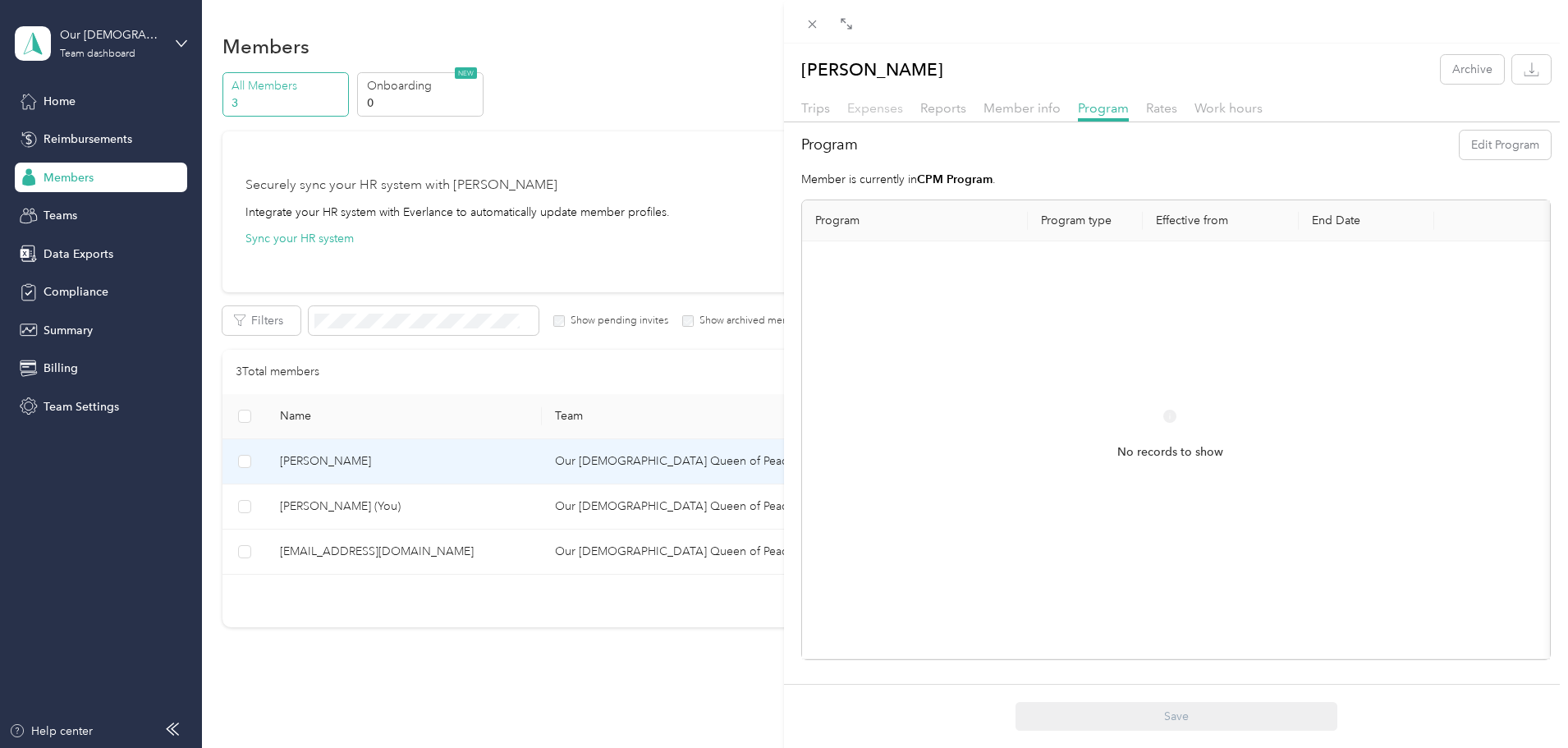
click at [874, 104] on span "Expenses" at bounding box center [874, 107] width 55 height 16
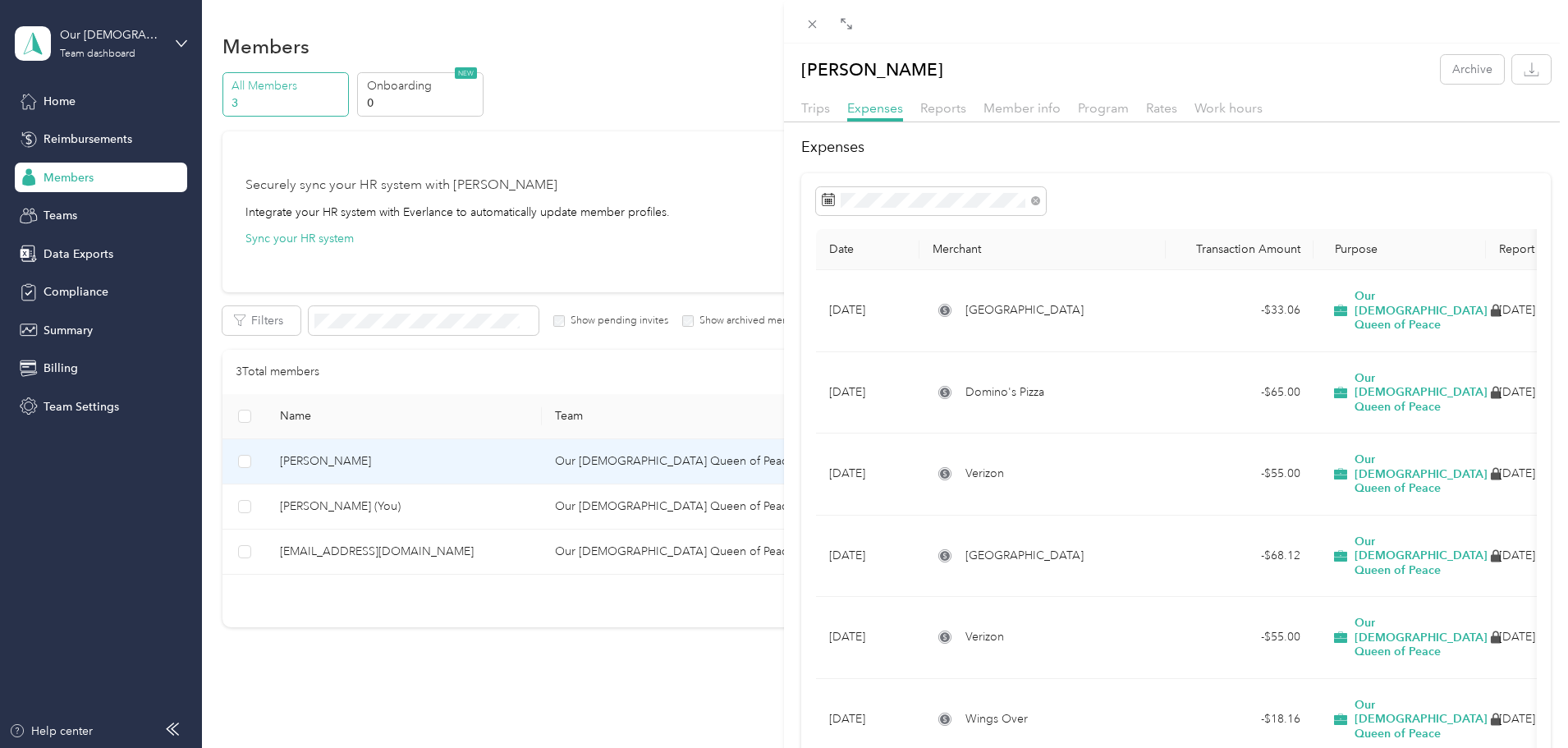
click at [73, 140] on div "Jacob Ramos Archive Trips Expenses Reports Member info Program Rates Work hours…" at bounding box center [784, 374] width 1568 height 748
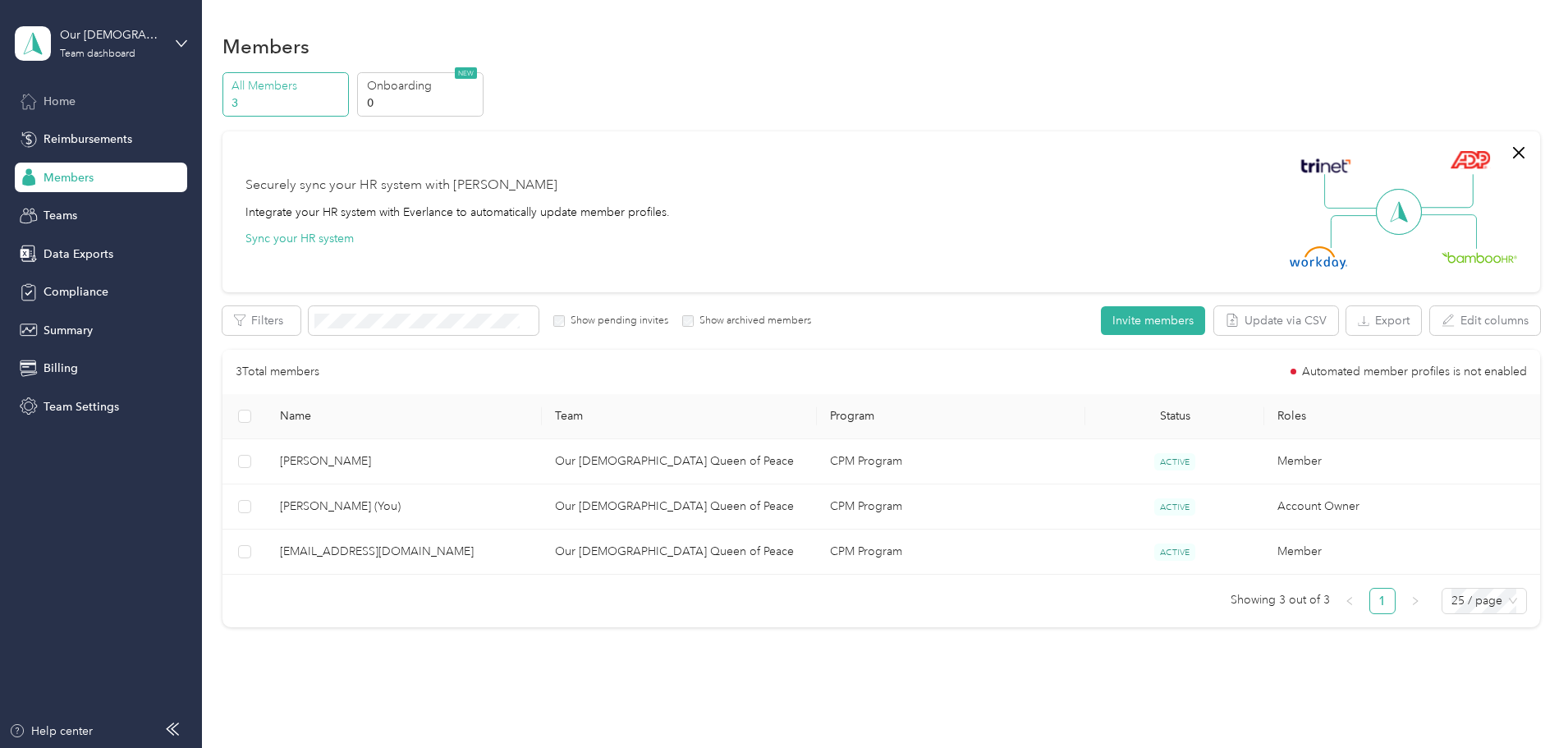
click at [55, 106] on span "Home" at bounding box center [59, 102] width 32 height 17
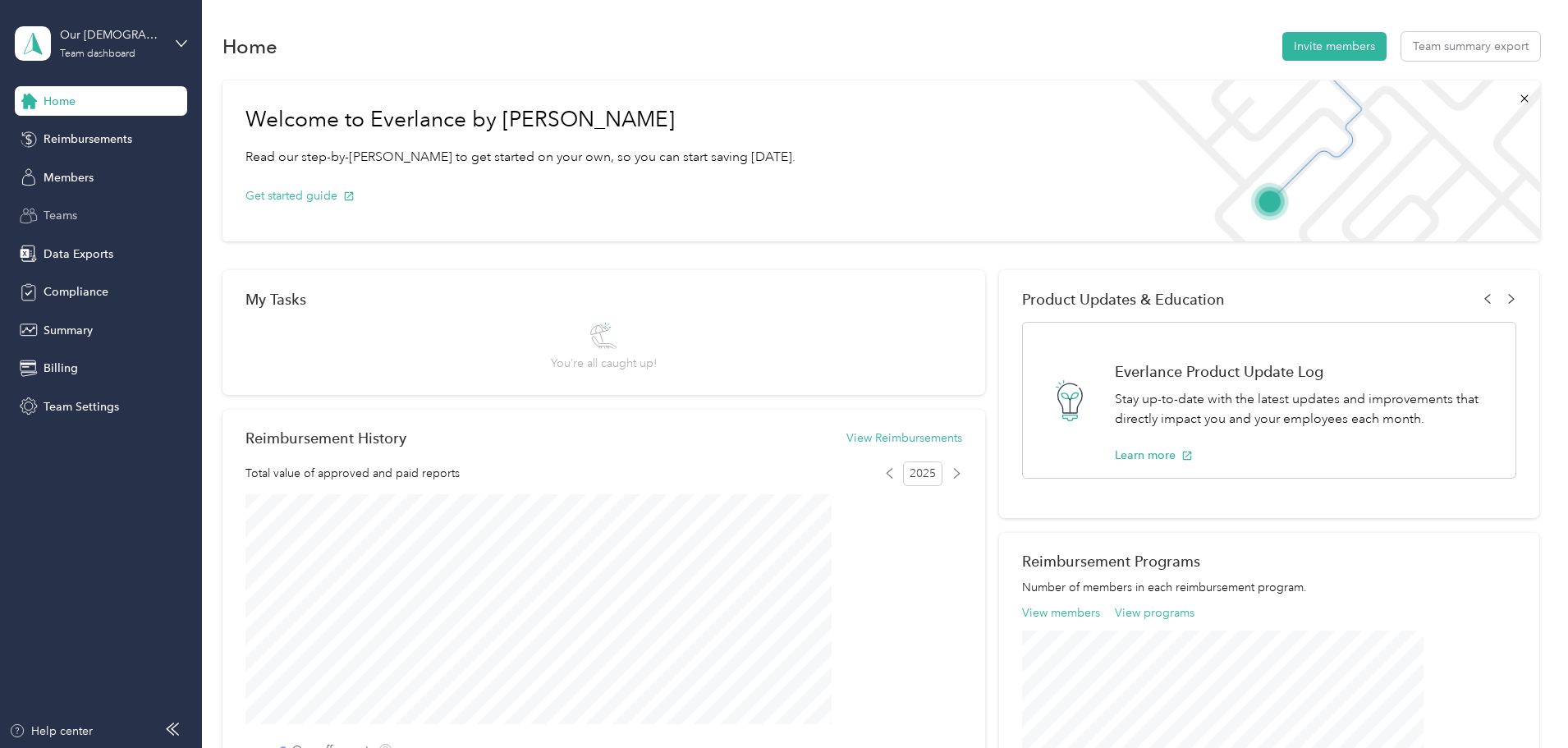
click at [68, 217] on span "Teams" at bounding box center [60, 215] width 34 height 17
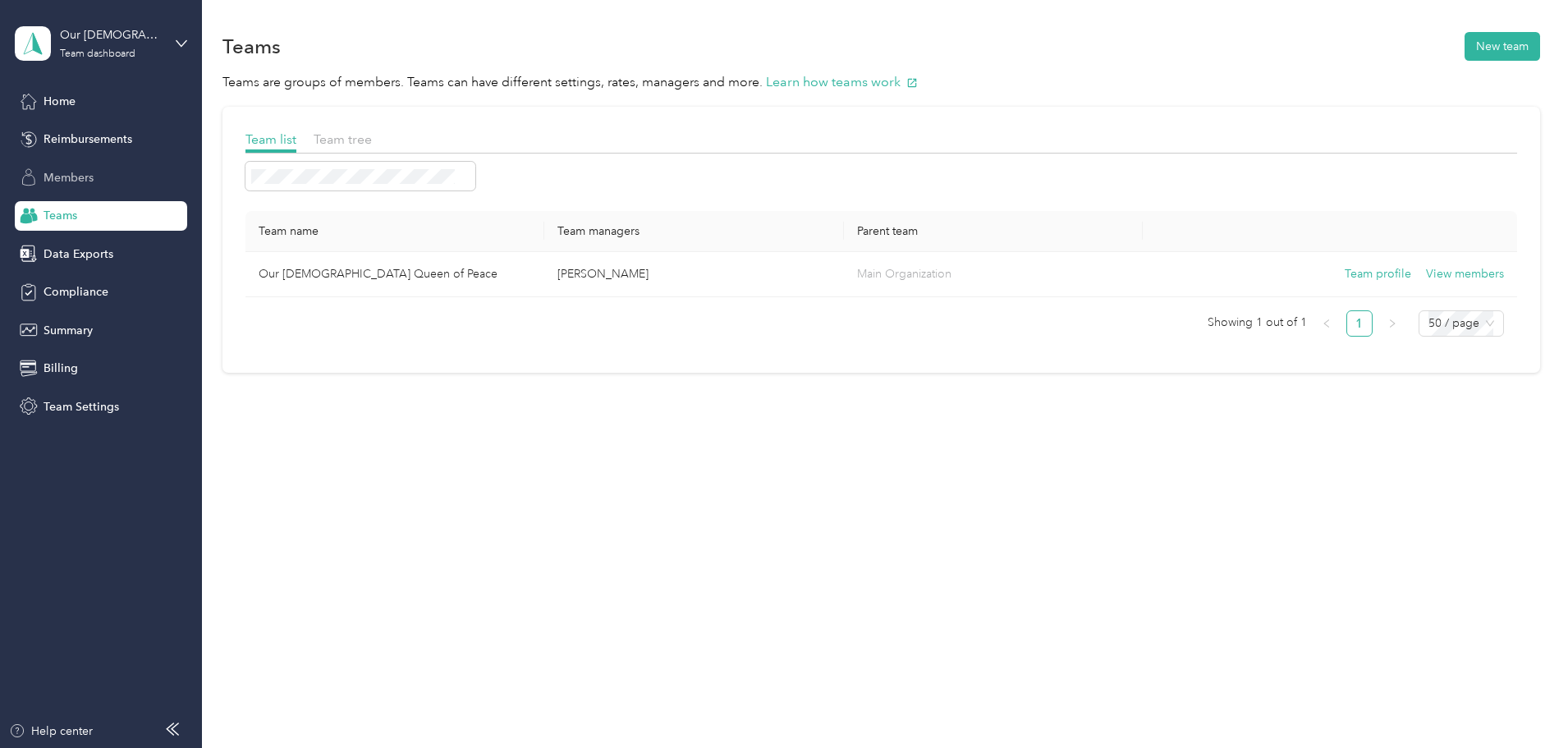
click at [79, 180] on span "Members" at bounding box center [68, 178] width 50 height 17
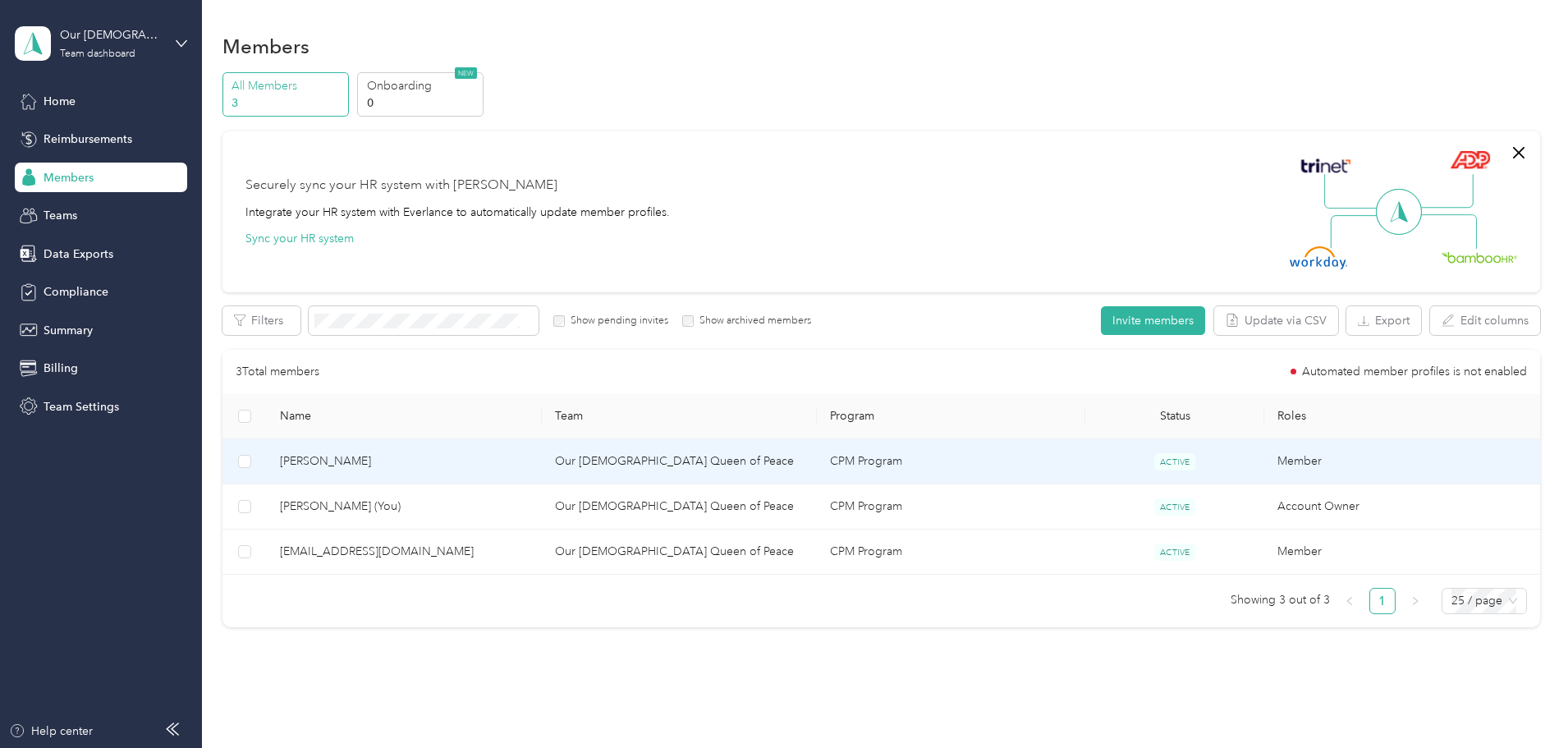
click at [894, 454] on td "CPM Program" at bounding box center [950, 462] width 268 height 45
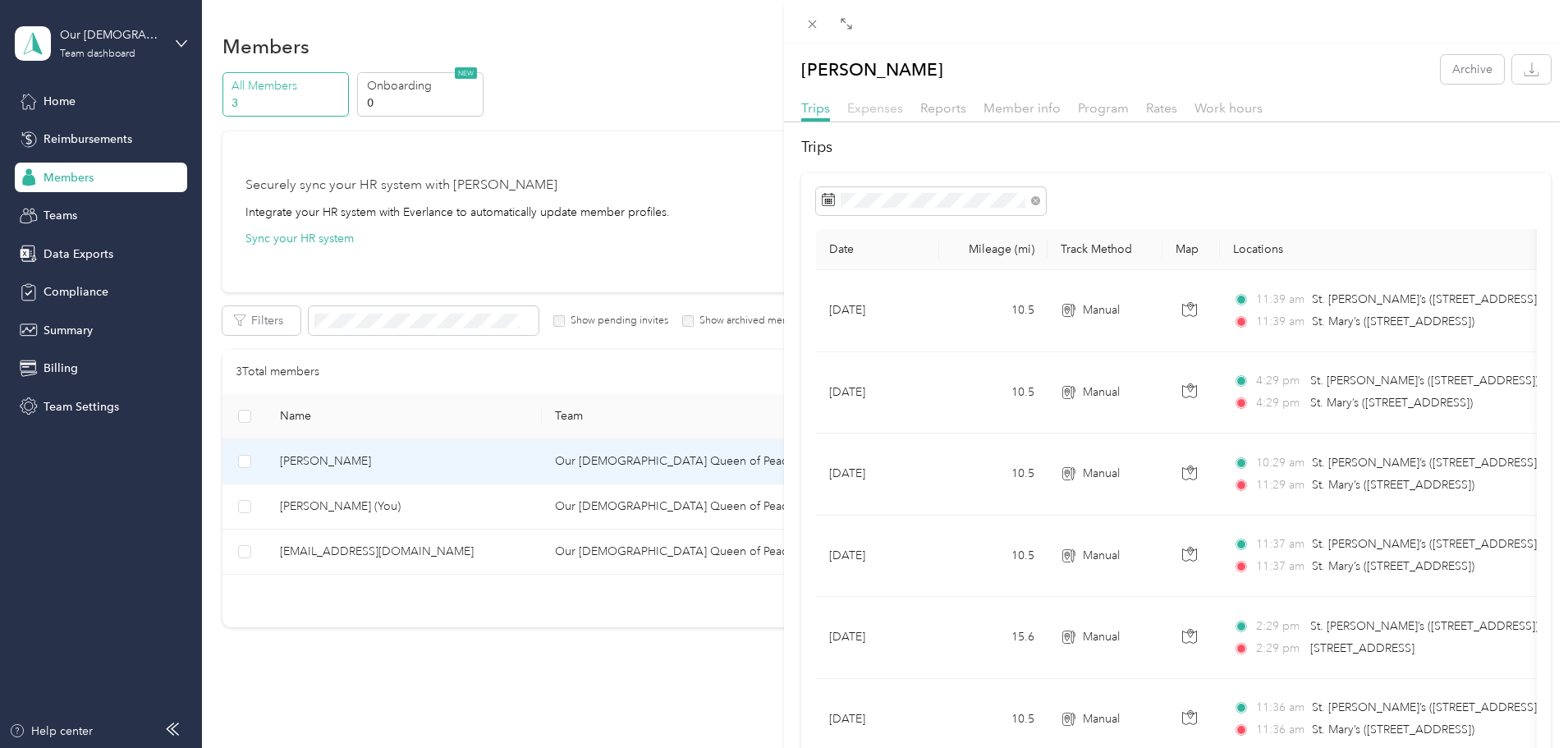
click at [872, 103] on span "Expenses" at bounding box center [874, 107] width 55 height 16
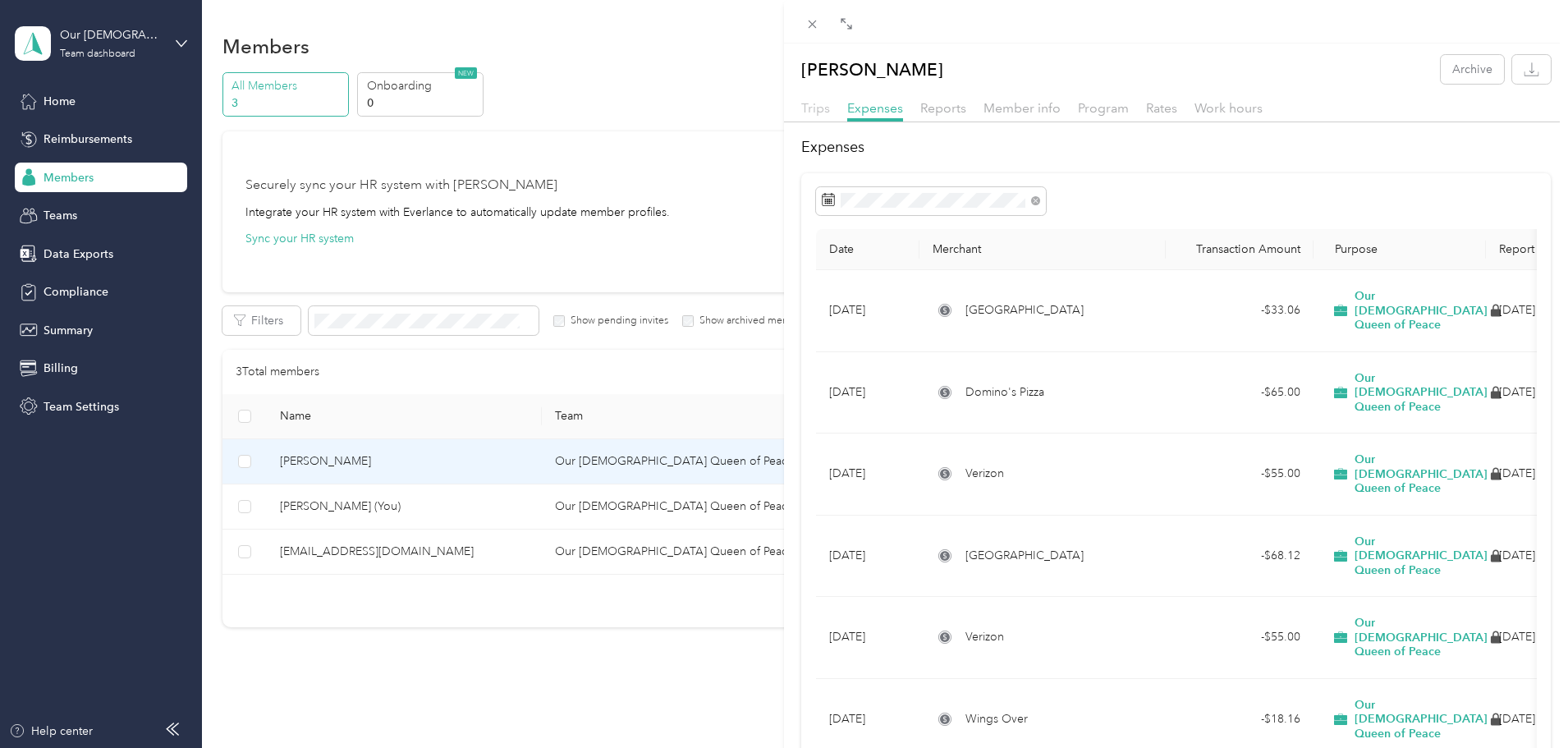
click at [808, 112] on span "Trips" at bounding box center [816, 107] width 29 height 16
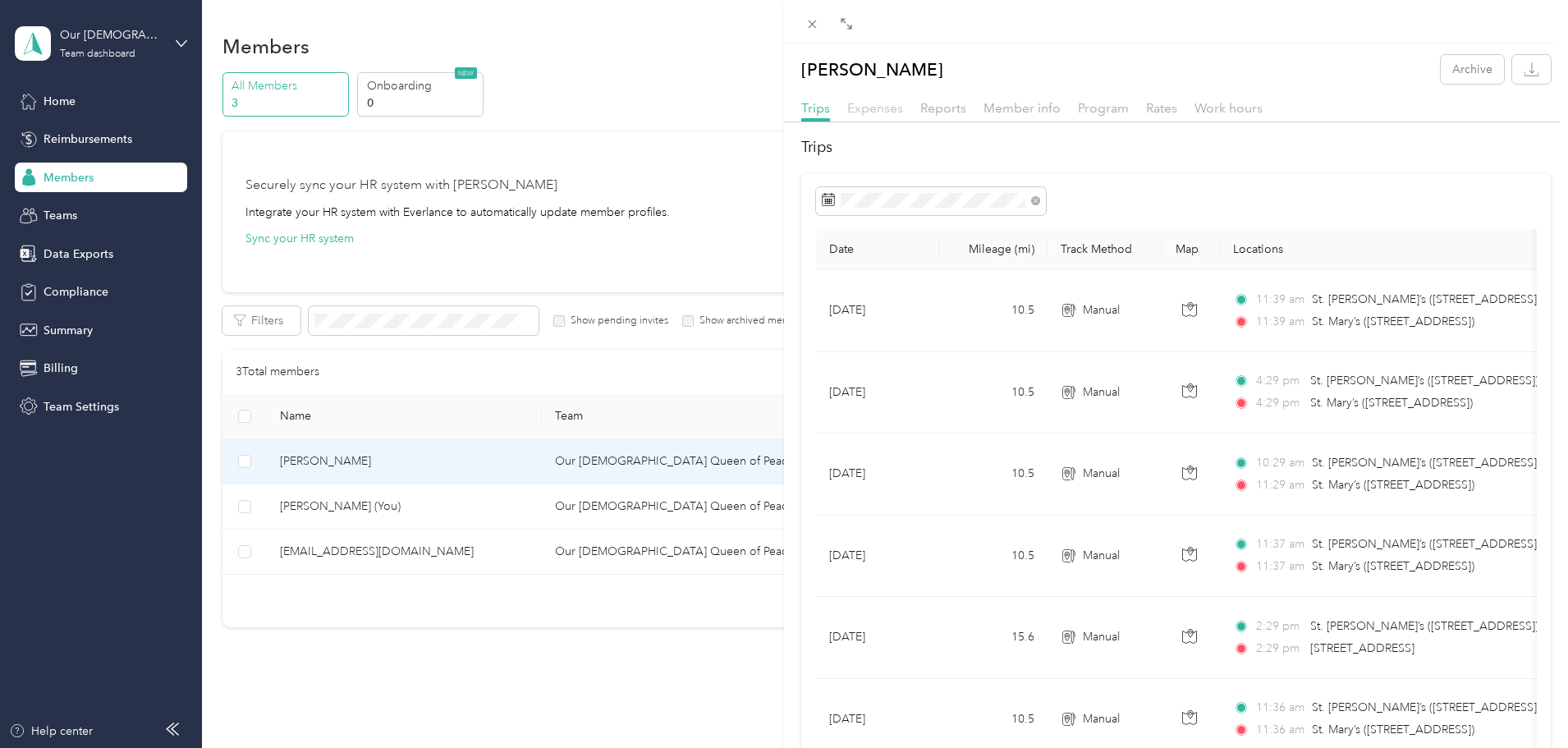
click at [876, 109] on span "Expenses" at bounding box center [874, 107] width 55 height 16
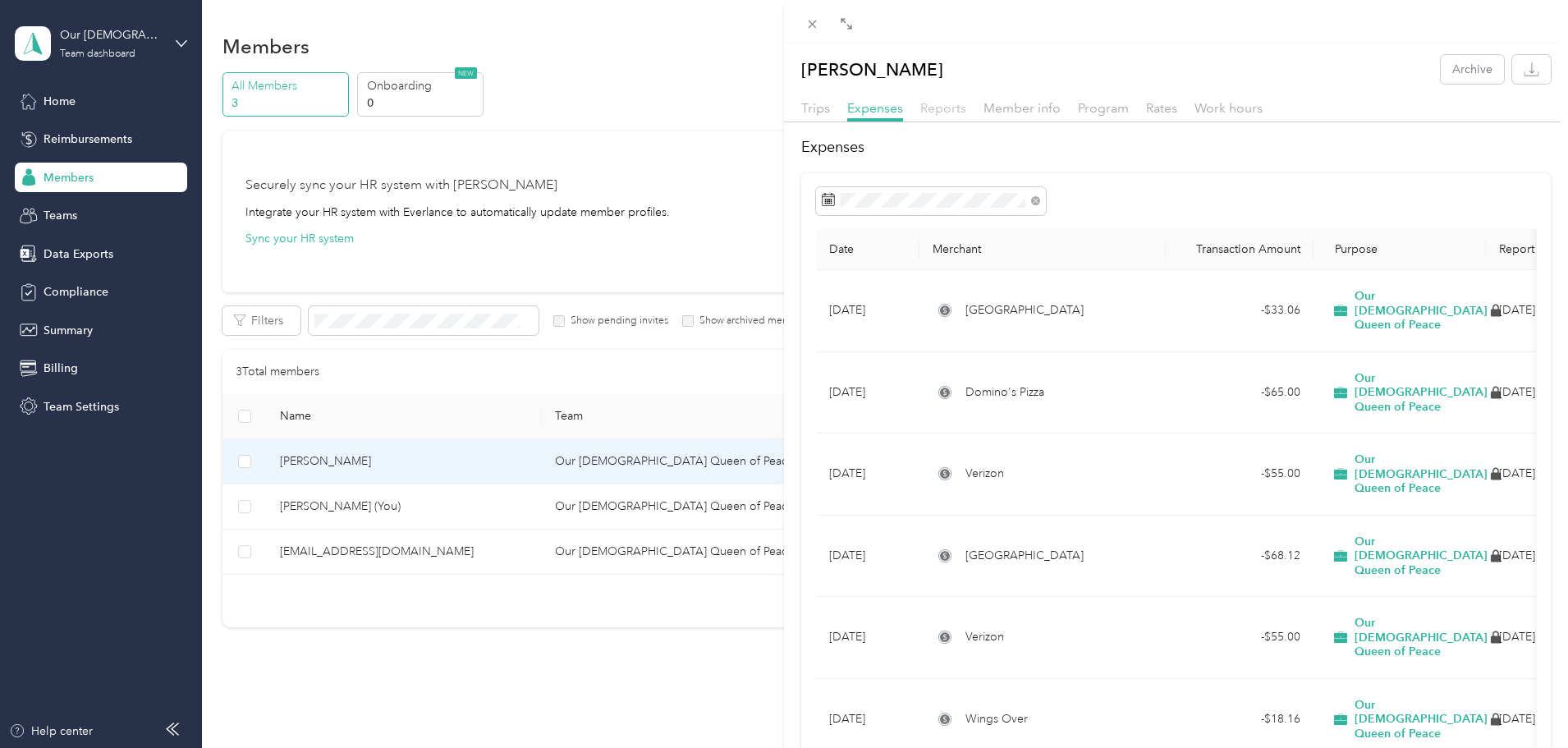
click at [957, 110] on span "Reports" at bounding box center [942, 107] width 46 height 16
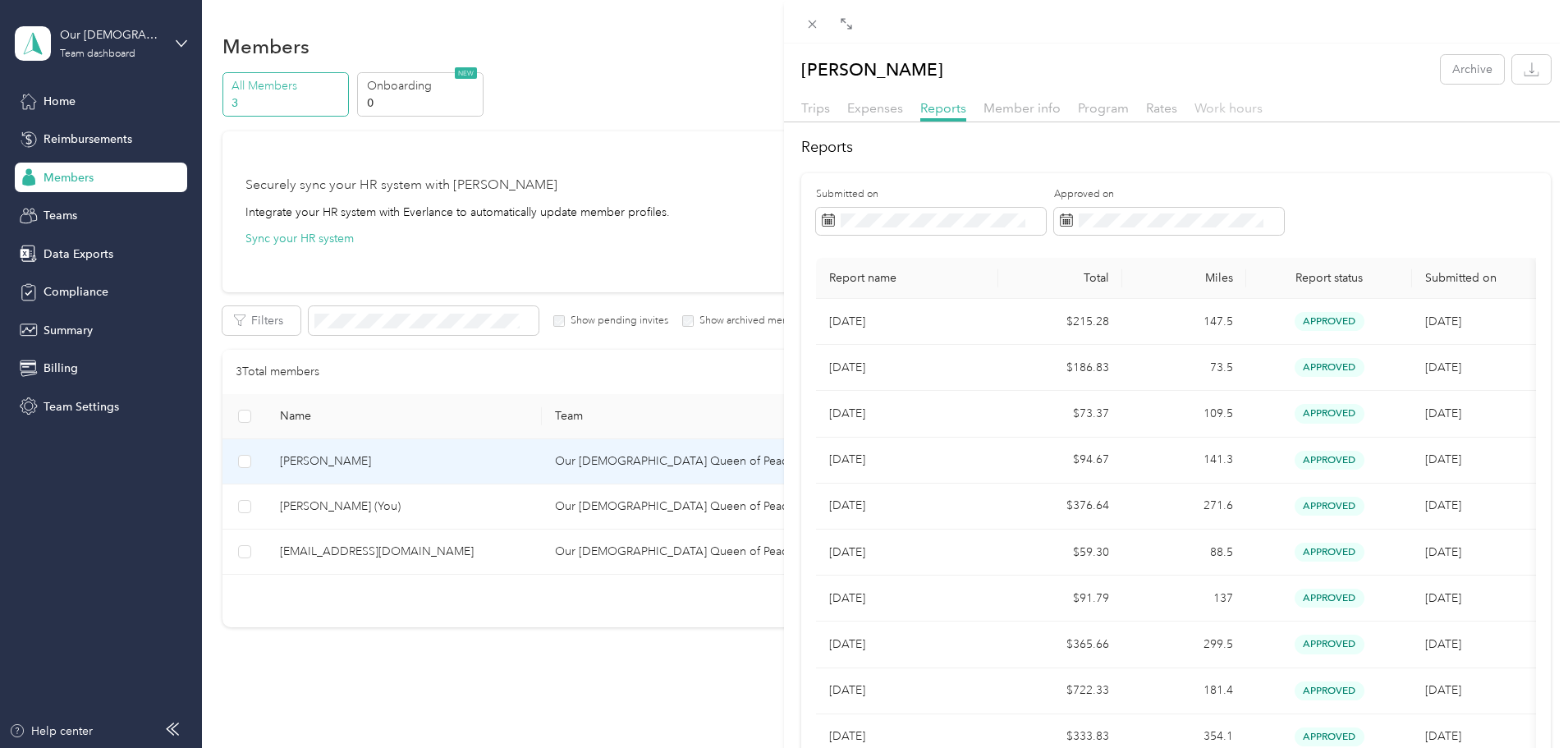
click at [1243, 108] on span "Work hours" at bounding box center [1228, 107] width 68 height 16
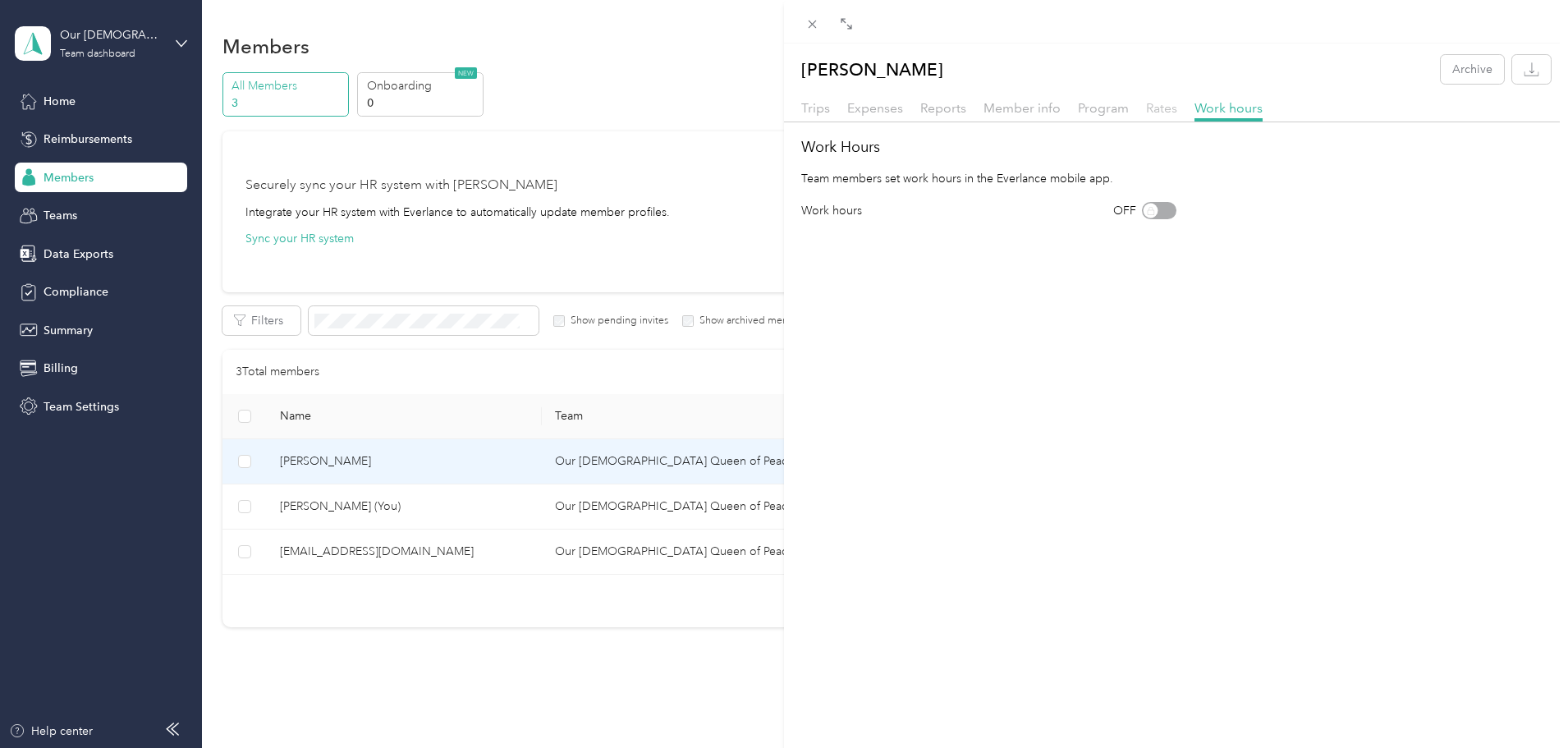
click at [1163, 108] on span "Rates" at bounding box center [1161, 107] width 31 height 16
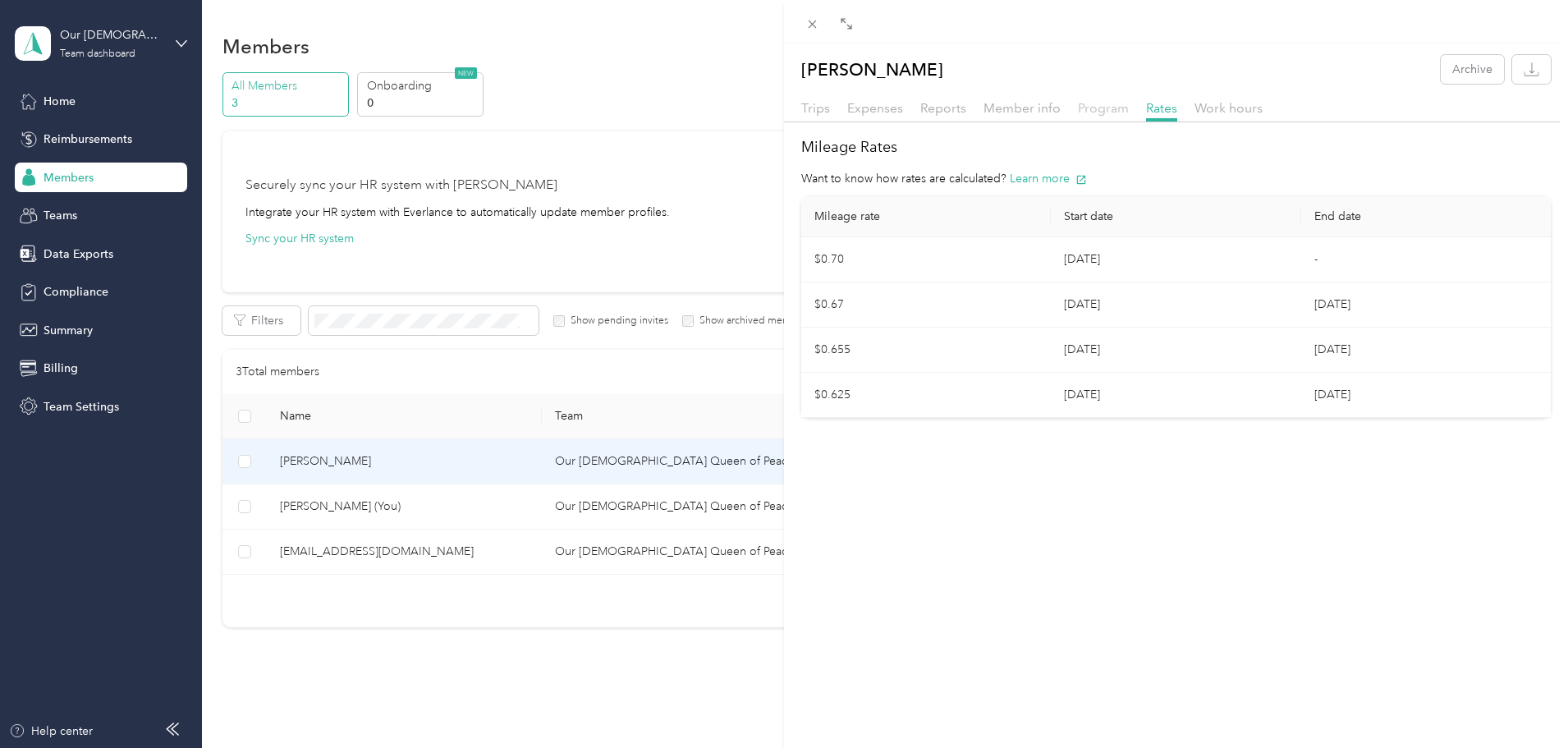
click at [1081, 106] on span "Program" at bounding box center [1103, 107] width 51 height 16
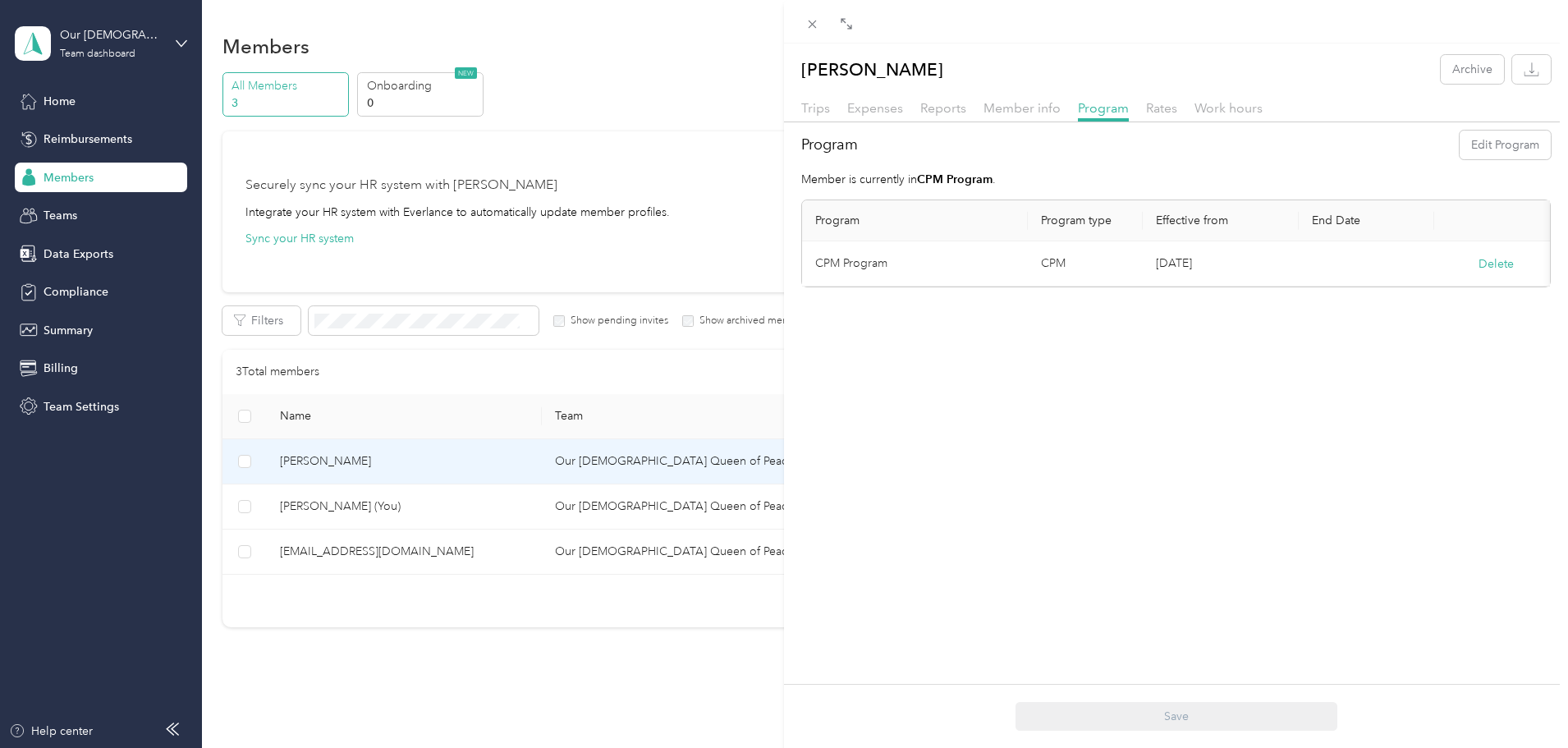
click at [1003, 119] on div "Trips Expenses Reports Member info Program Rates Work hours" at bounding box center [1175, 110] width 784 height 24
click at [1007, 107] on span "Member info" at bounding box center [1022, 107] width 77 height 16
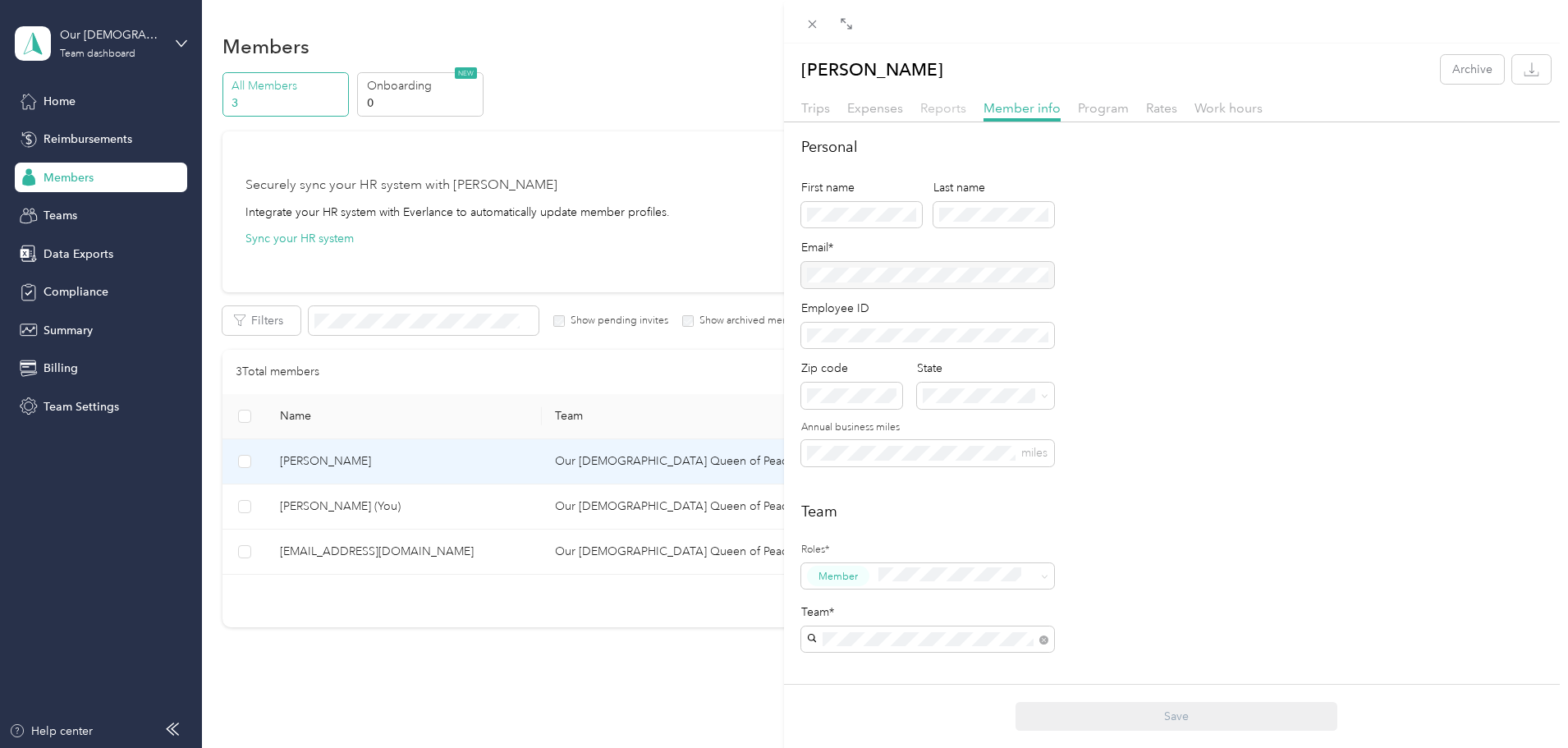
click at [933, 102] on span "Reports" at bounding box center [942, 107] width 46 height 16
